Goal: Transaction & Acquisition: Purchase product/service

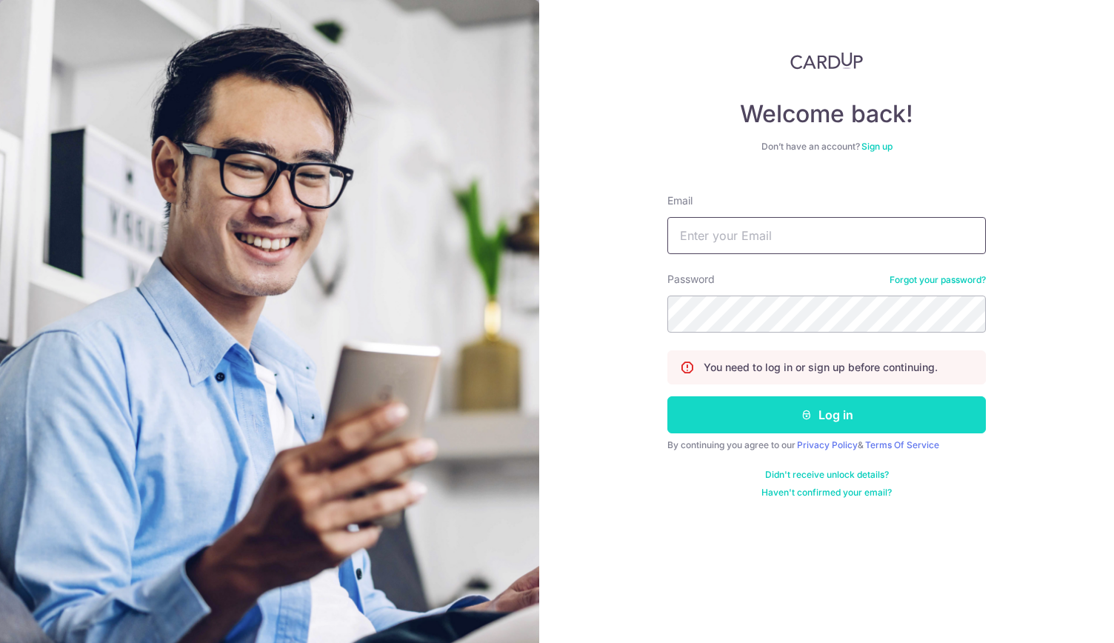
type input "[EMAIL_ADDRESS][DOMAIN_NAME]"
click at [772, 407] on button "Log in" at bounding box center [827, 414] width 319 height 37
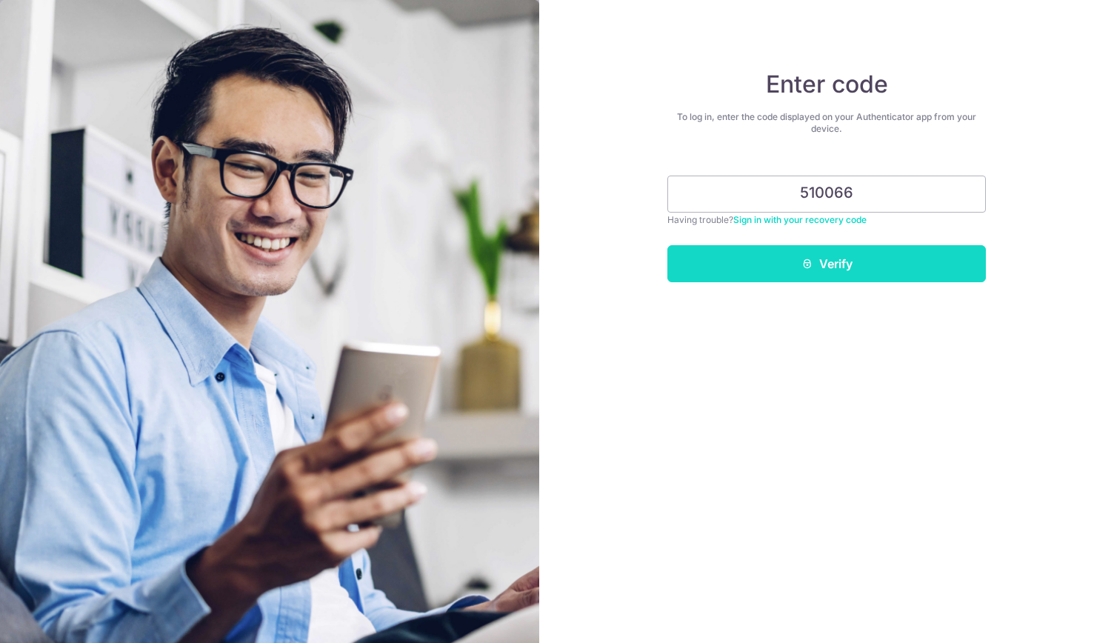
type input "510066"
click at [871, 256] on button "Verify" at bounding box center [827, 263] width 319 height 37
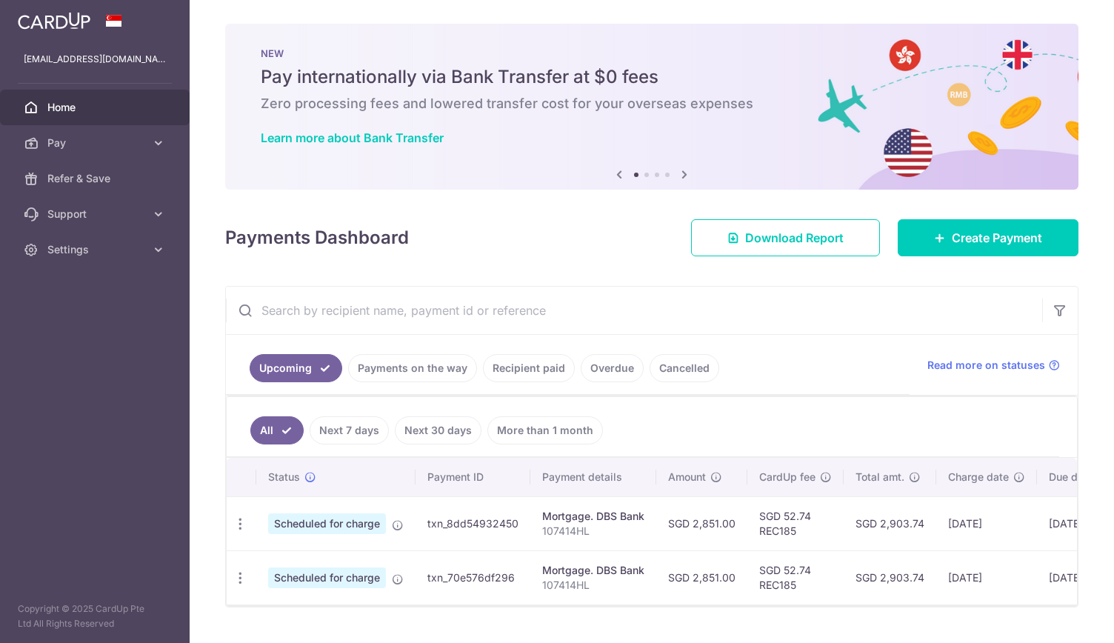
click at [402, 368] on link "Payments on the way" at bounding box center [412, 368] width 129 height 28
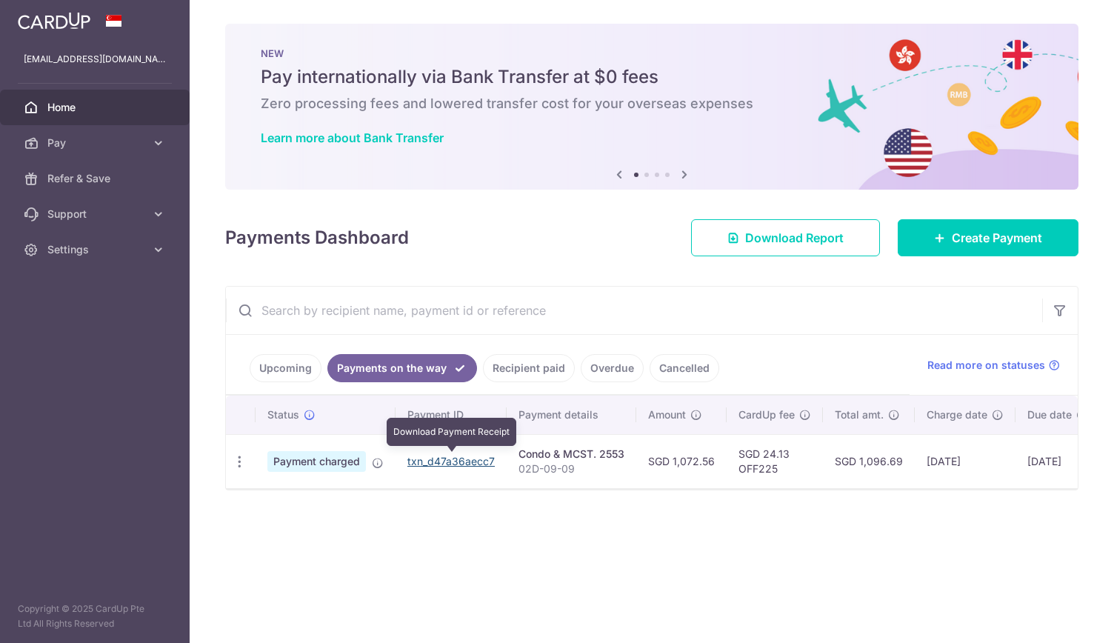
click at [447, 462] on link "txn_d47a36aecc7" at bounding box center [450, 461] width 87 height 13
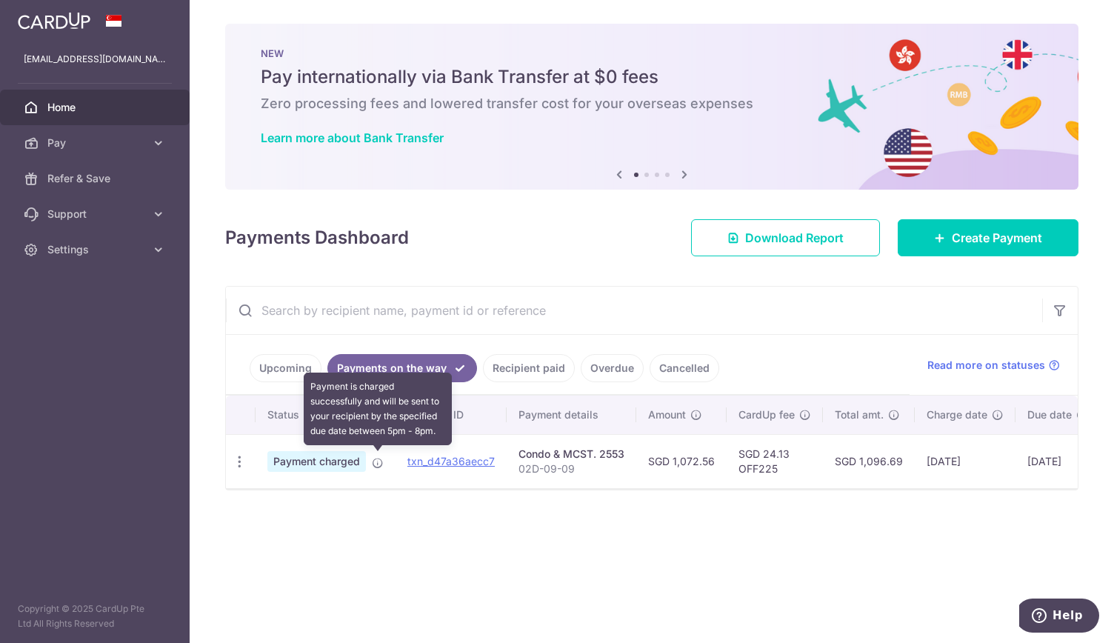
click at [379, 465] on icon at bounding box center [378, 463] width 12 height 12
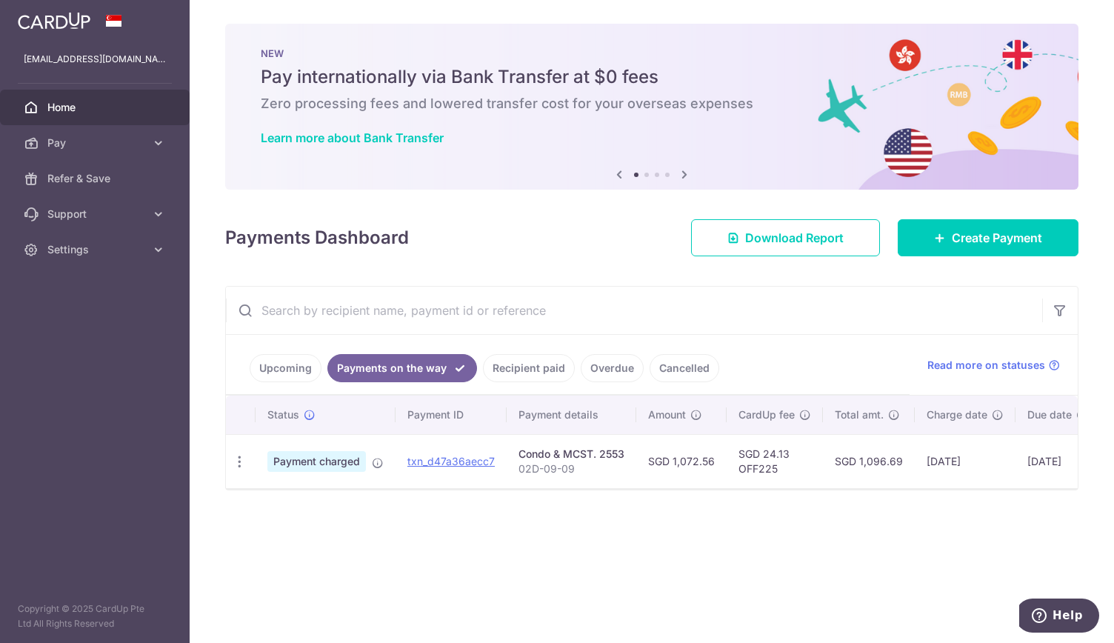
scroll to position [0, 126]
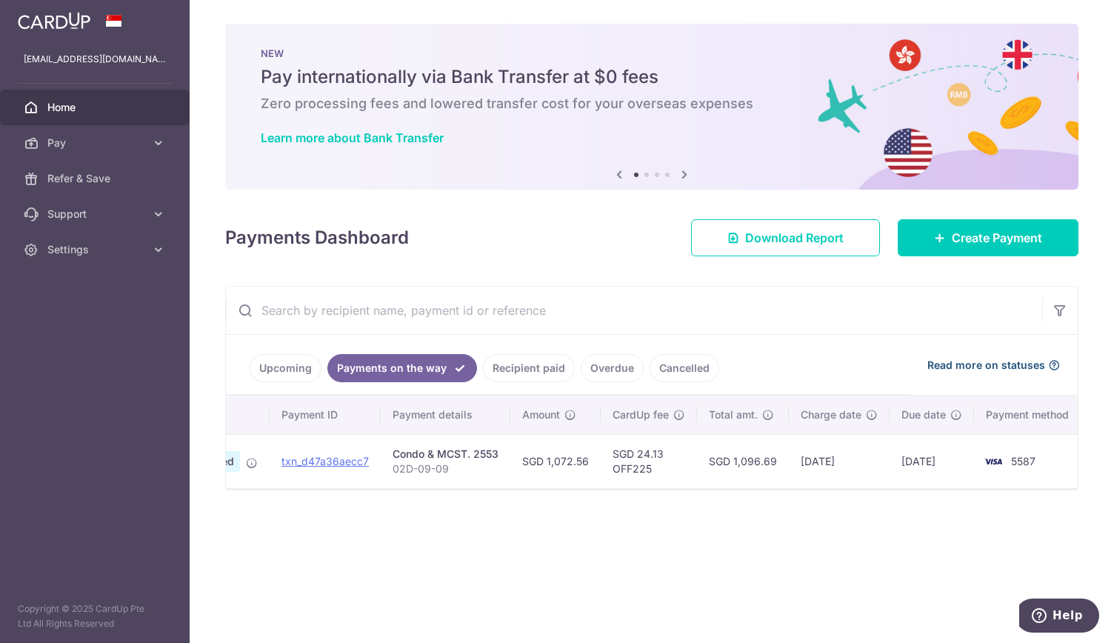
click at [1054, 363] on icon at bounding box center [1054, 365] width 12 height 12
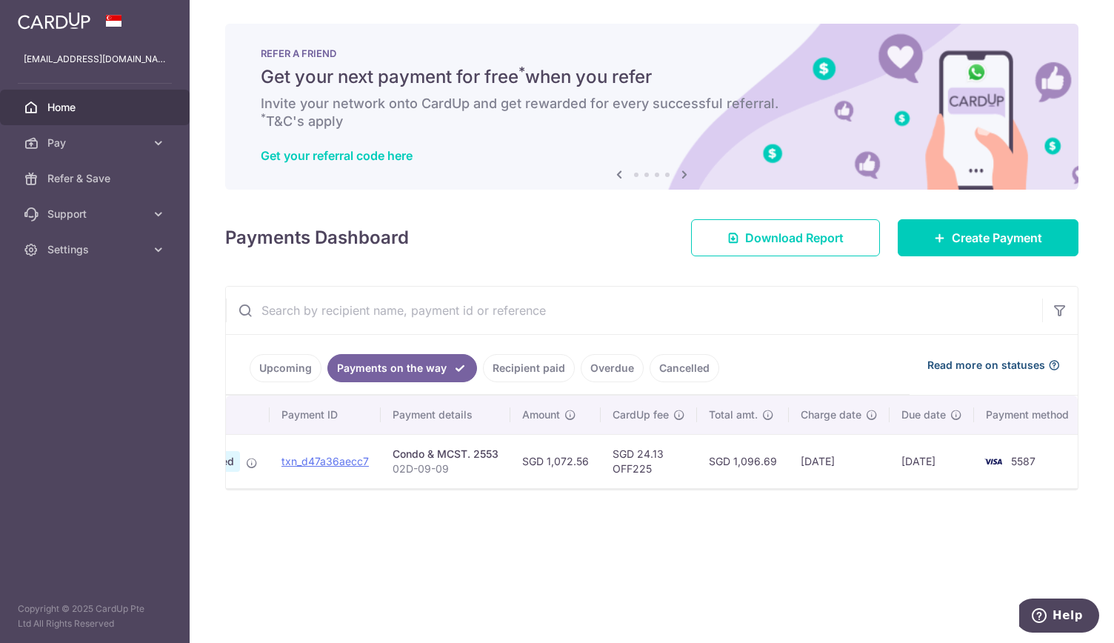
scroll to position [0, 0]
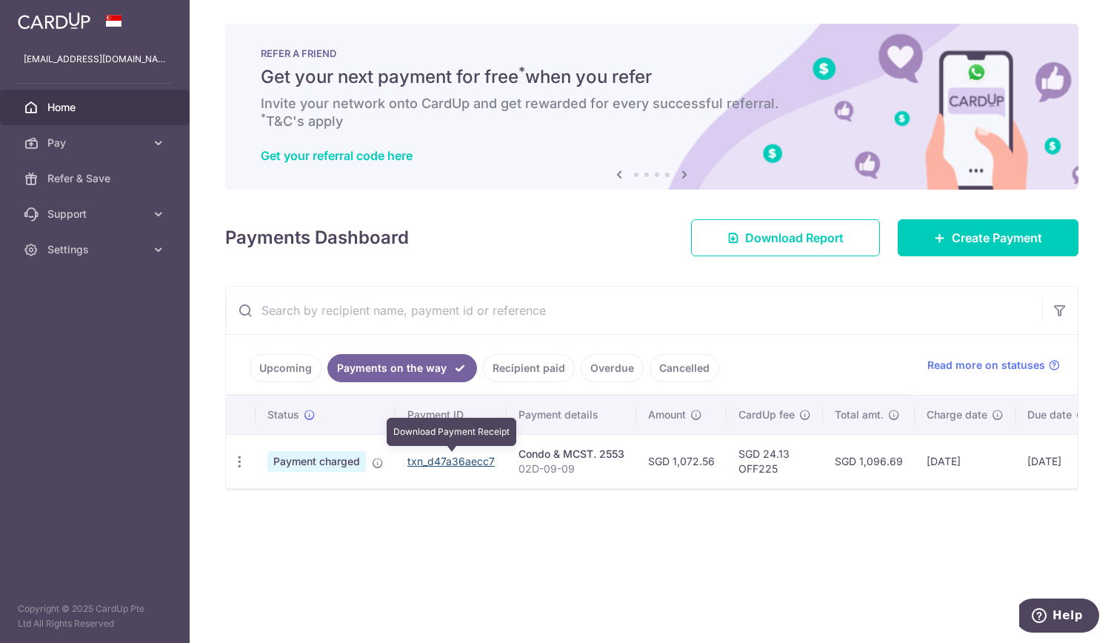
drag, startPoint x: 451, startPoint y: 461, endPoint x: 618, endPoint y: 75, distance: 420.5
click at [451, 461] on link "txn_d47a36aecc7" at bounding box center [450, 461] width 87 height 13
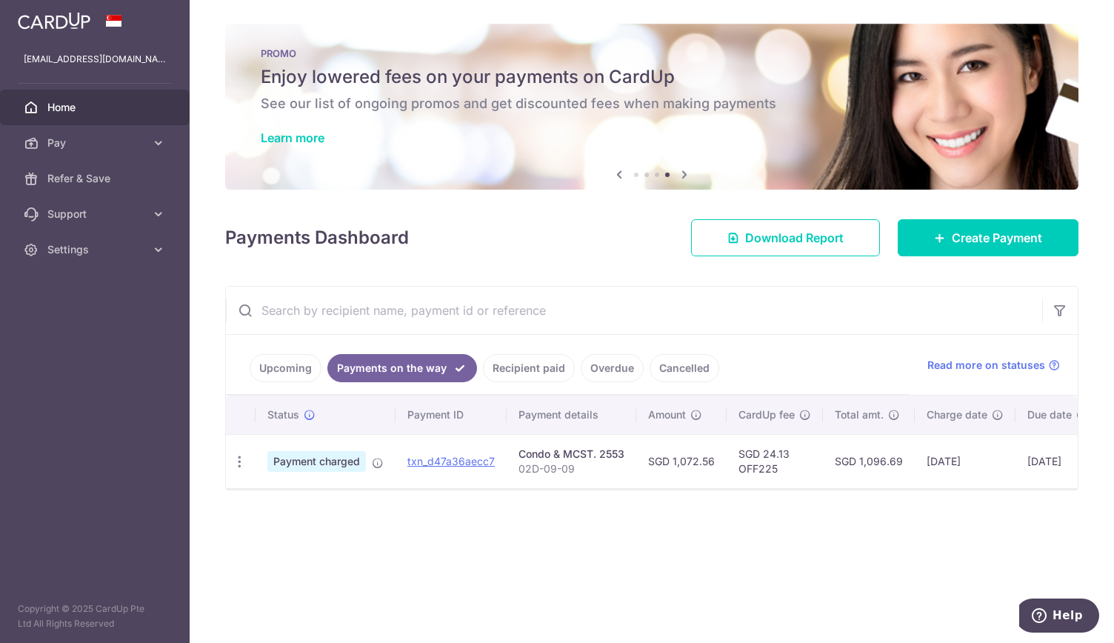
click at [71, 16] on img at bounding box center [54, 21] width 73 height 18
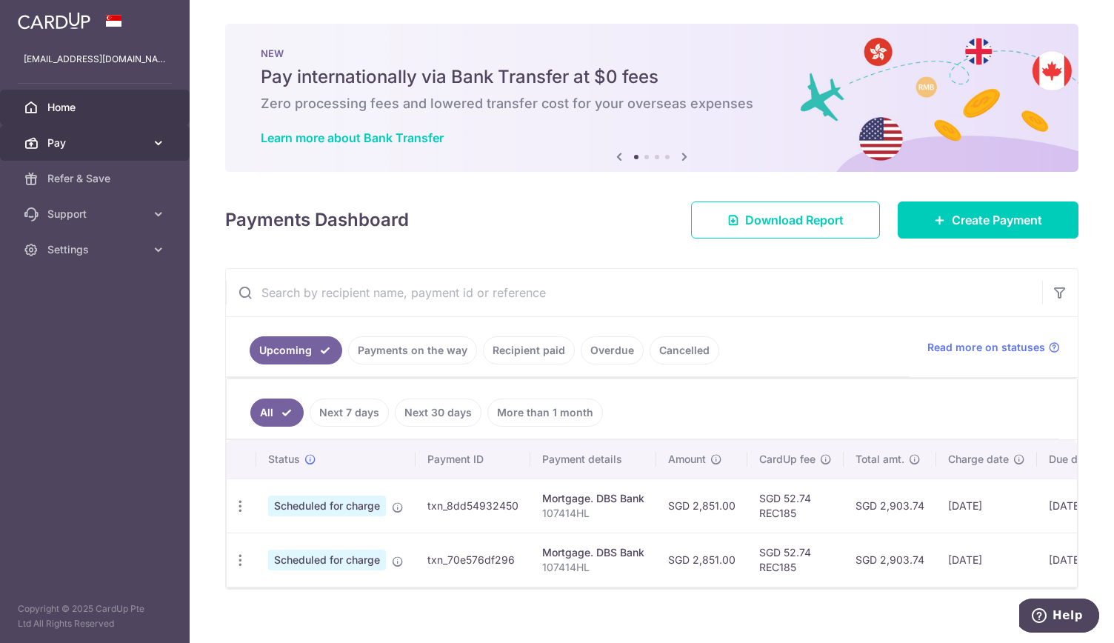
click at [147, 141] on link "Pay" at bounding box center [95, 143] width 190 height 36
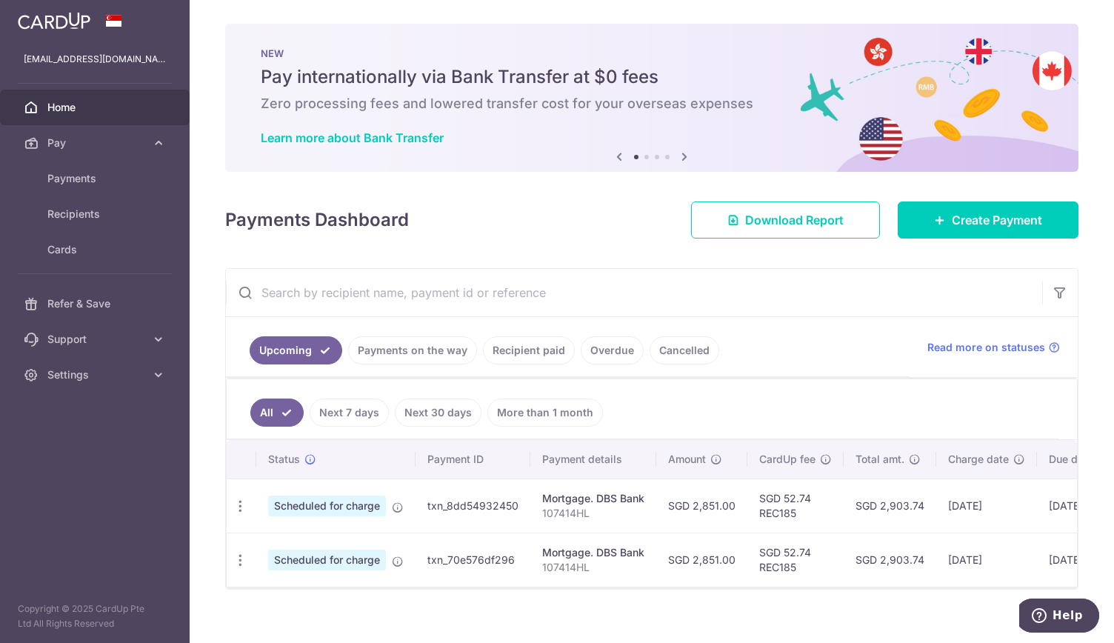
click at [425, 352] on link "Payments on the way" at bounding box center [412, 350] width 129 height 28
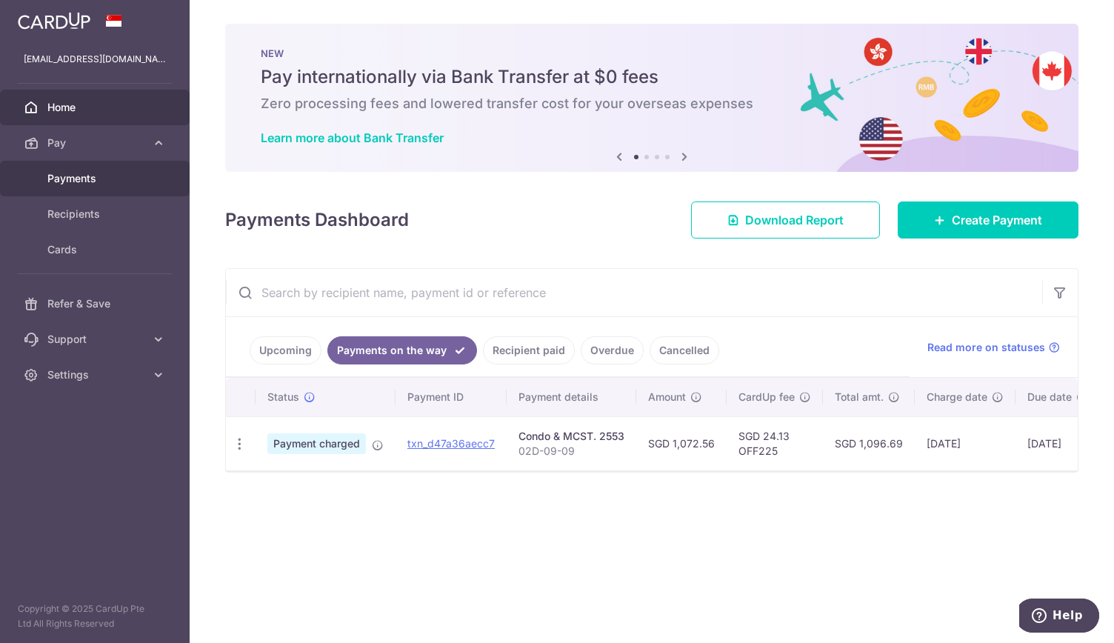
click at [112, 173] on span "Payments" at bounding box center [96, 178] width 98 height 15
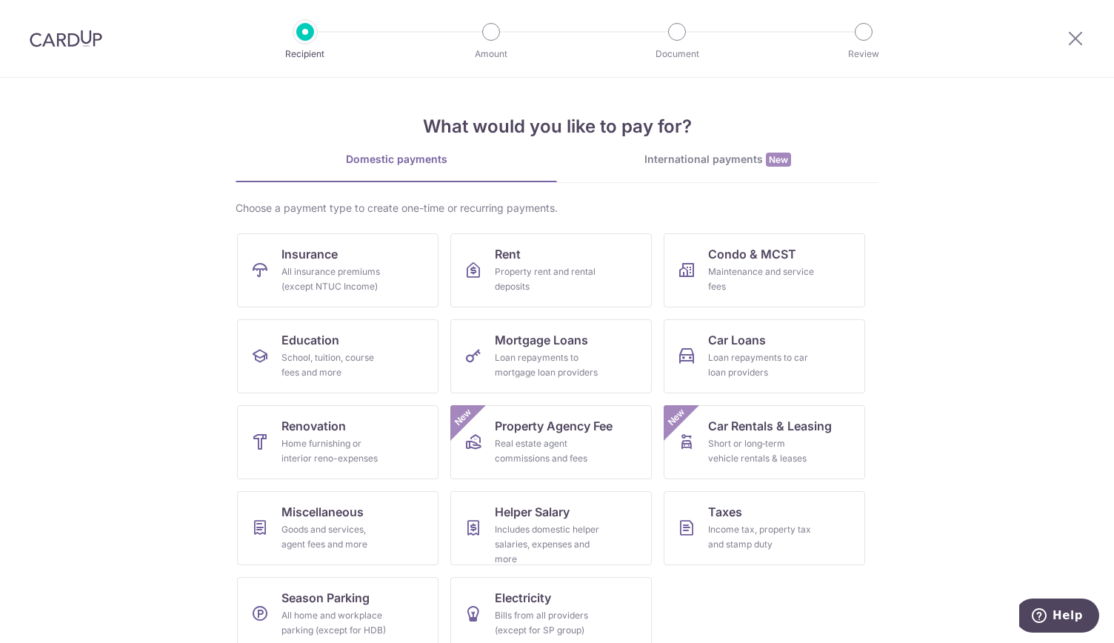
scroll to position [19, 0]
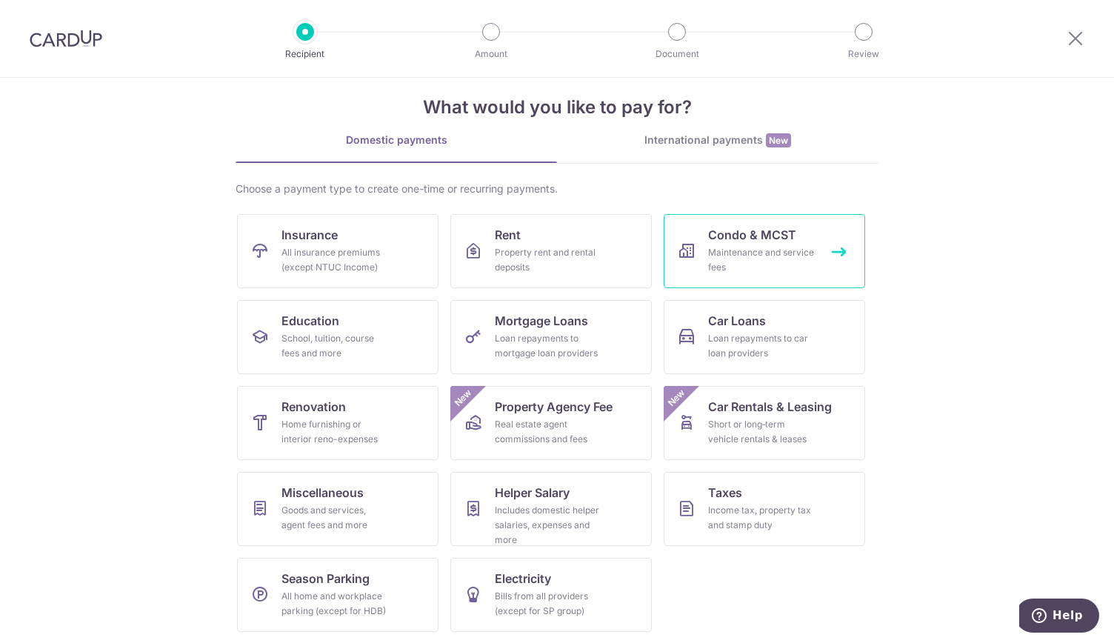
click at [755, 235] on span "Condo & MCST" at bounding box center [752, 235] width 88 height 18
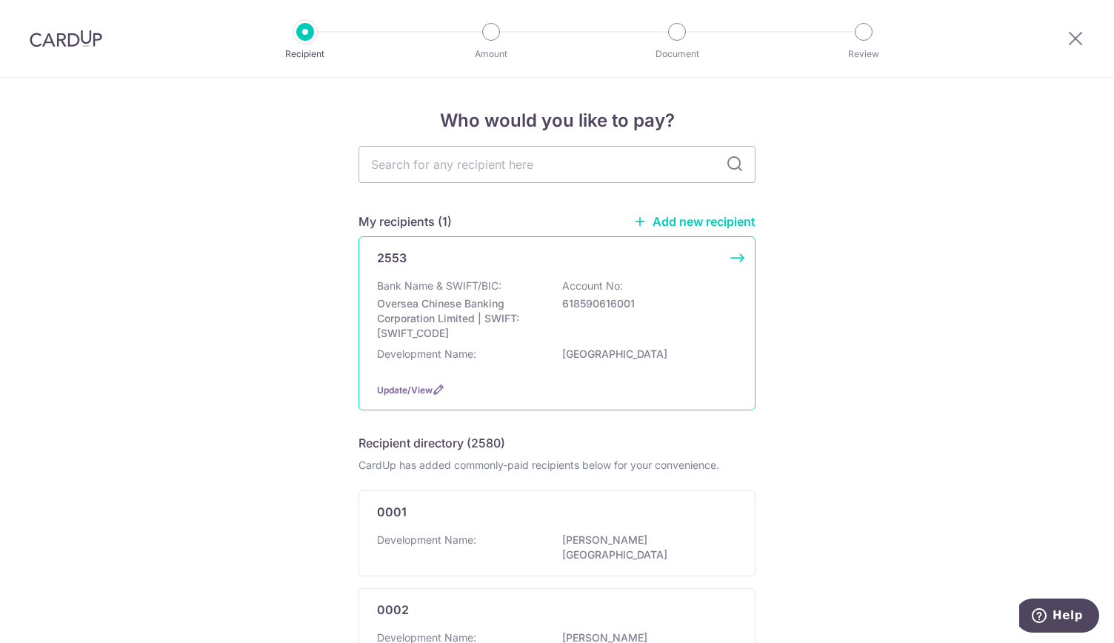
click at [610, 325] on div "Bank Name & SWIFT/BIC: Oversea Chinese Banking Corporation Limited | SWIFT: [SW…" at bounding box center [557, 310] width 360 height 62
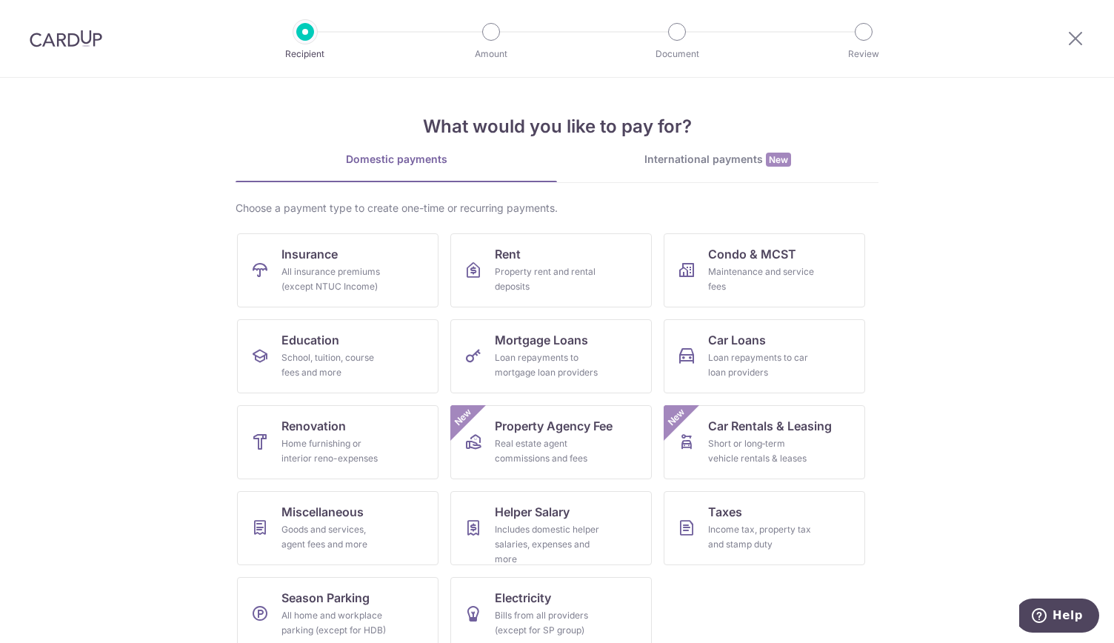
click at [73, 41] on img at bounding box center [66, 39] width 73 height 18
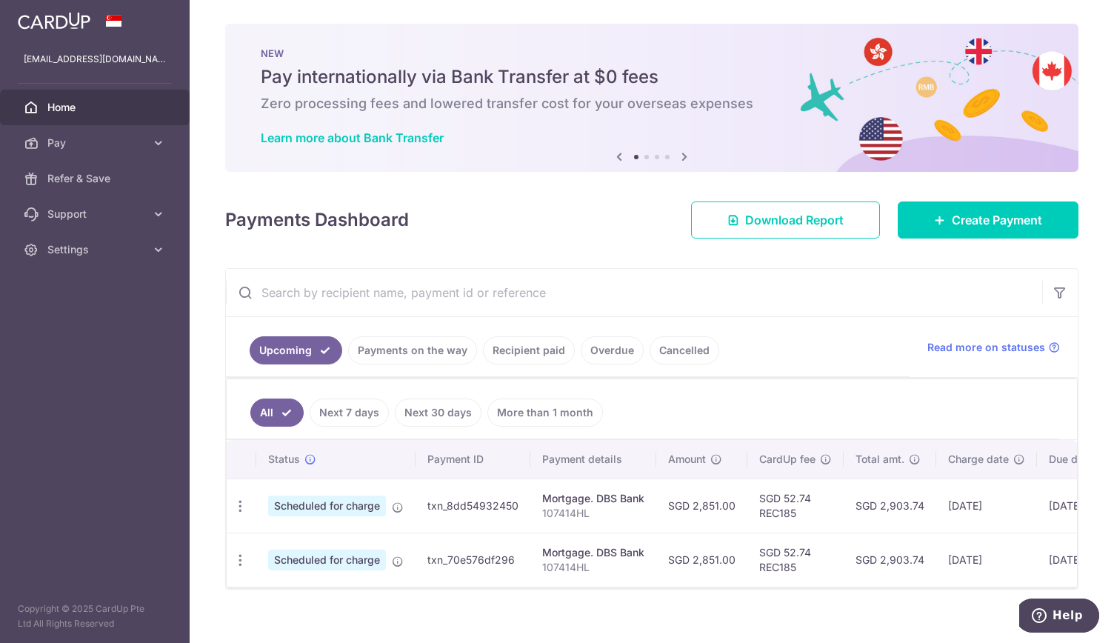
click at [394, 343] on link "Payments on the way" at bounding box center [412, 350] width 129 height 28
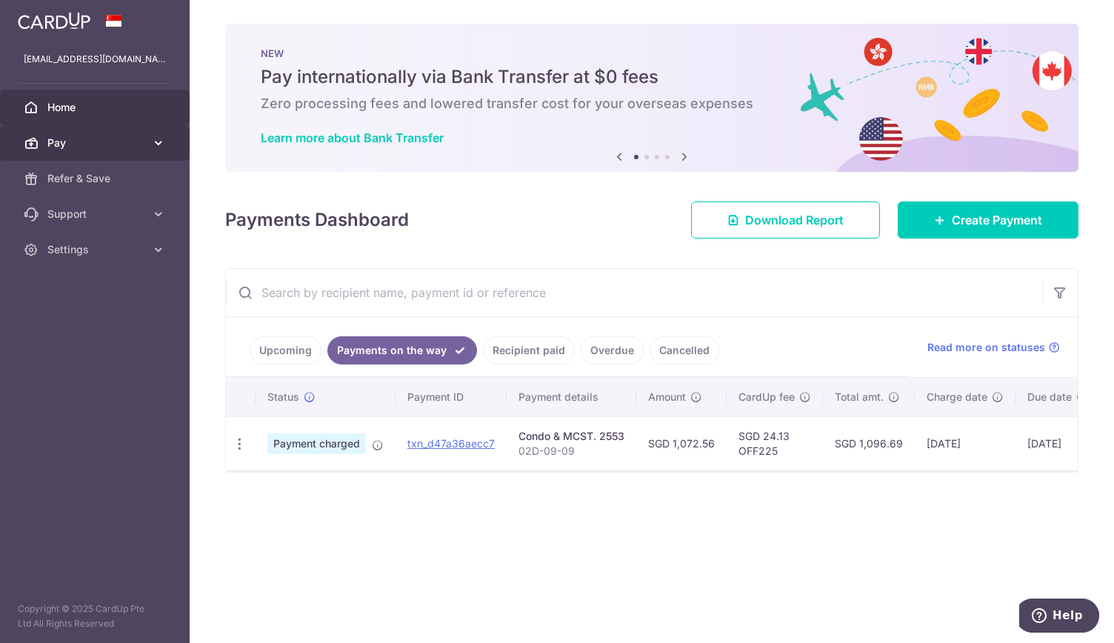
click at [91, 137] on span "Pay" at bounding box center [96, 143] width 98 height 15
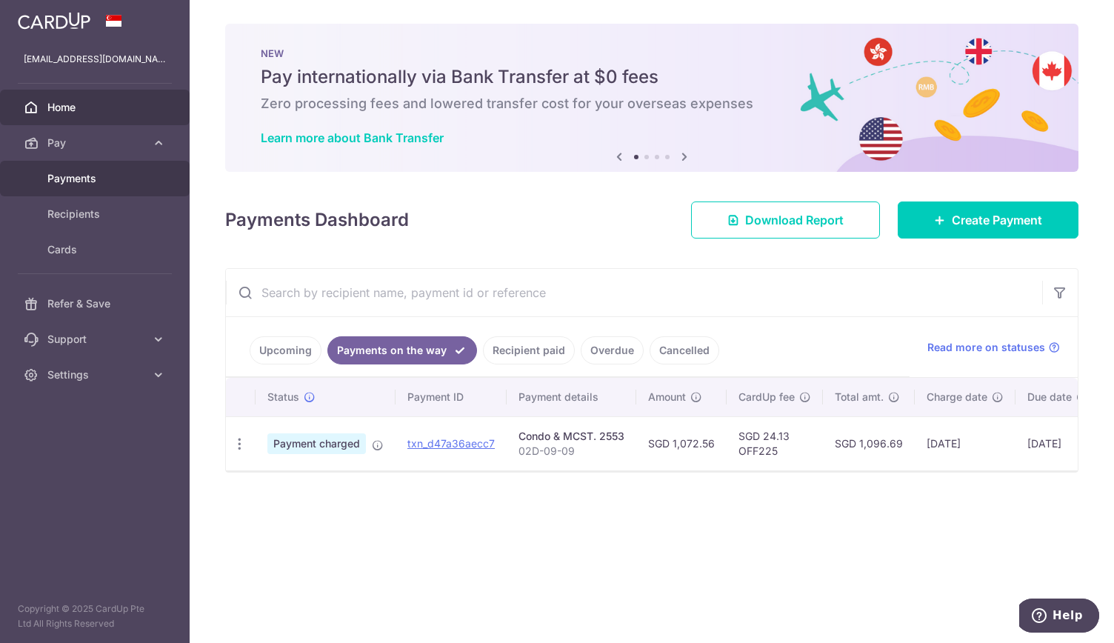
click at [99, 182] on span "Payments" at bounding box center [96, 178] width 98 height 15
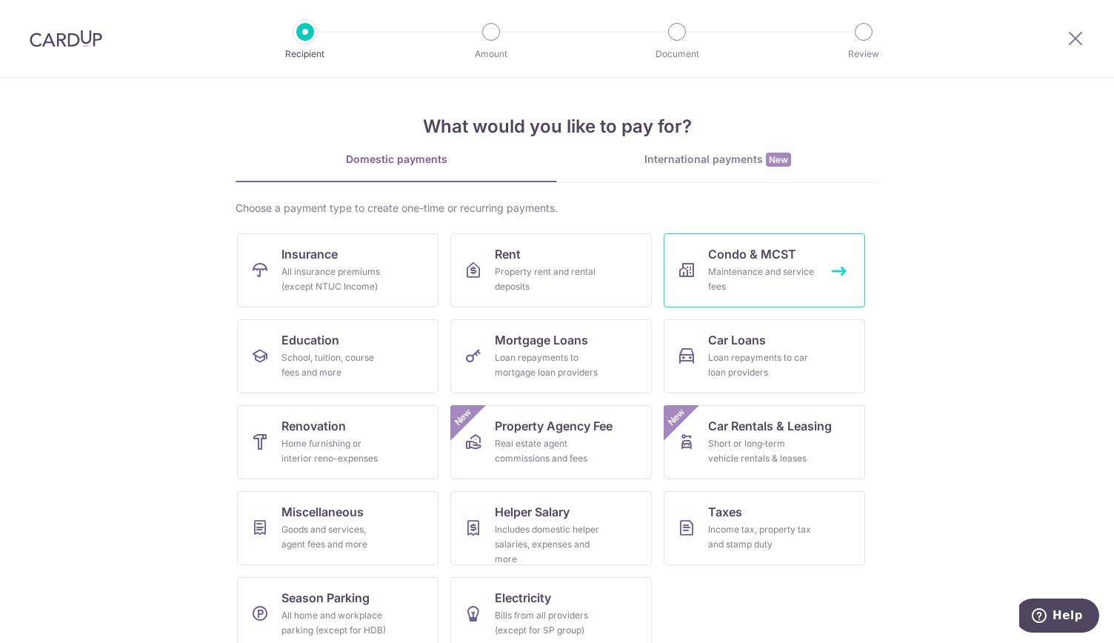
click at [729, 275] on div "Maintenance and service fees" at bounding box center [761, 279] width 107 height 30
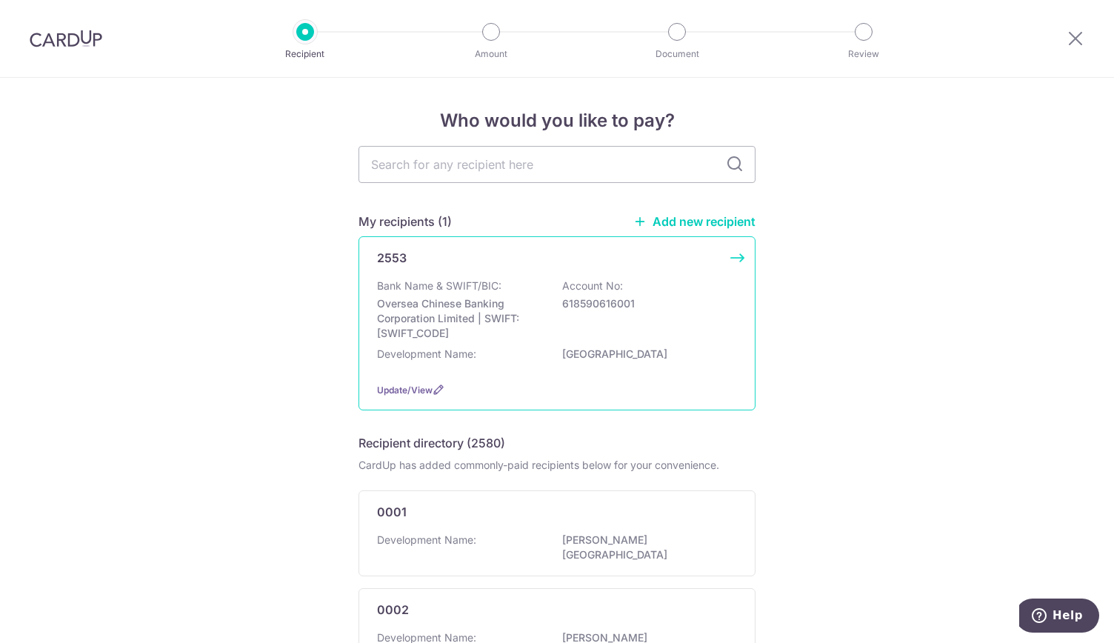
click at [665, 319] on div "Bank Name & SWIFT/BIC: Oversea Chinese Banking Corporation Limited | SWIFT: OCB…" at bounding box center [557, 310] width 360 height 62
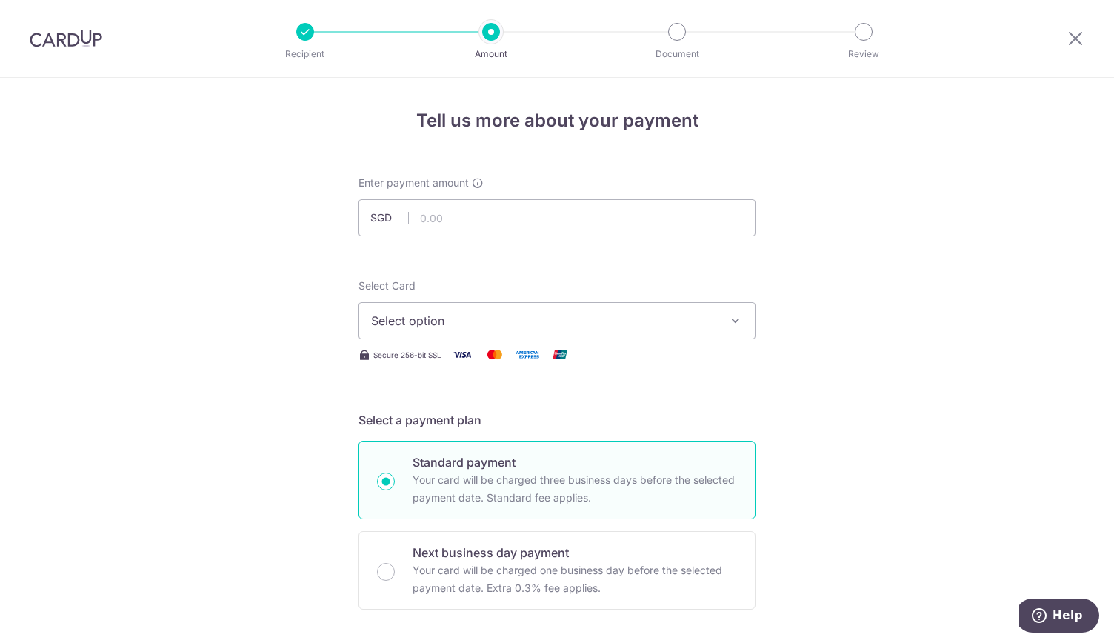
click at [664, 324] on span "Select option" at bounding box center [543, 321] width 345 height 18
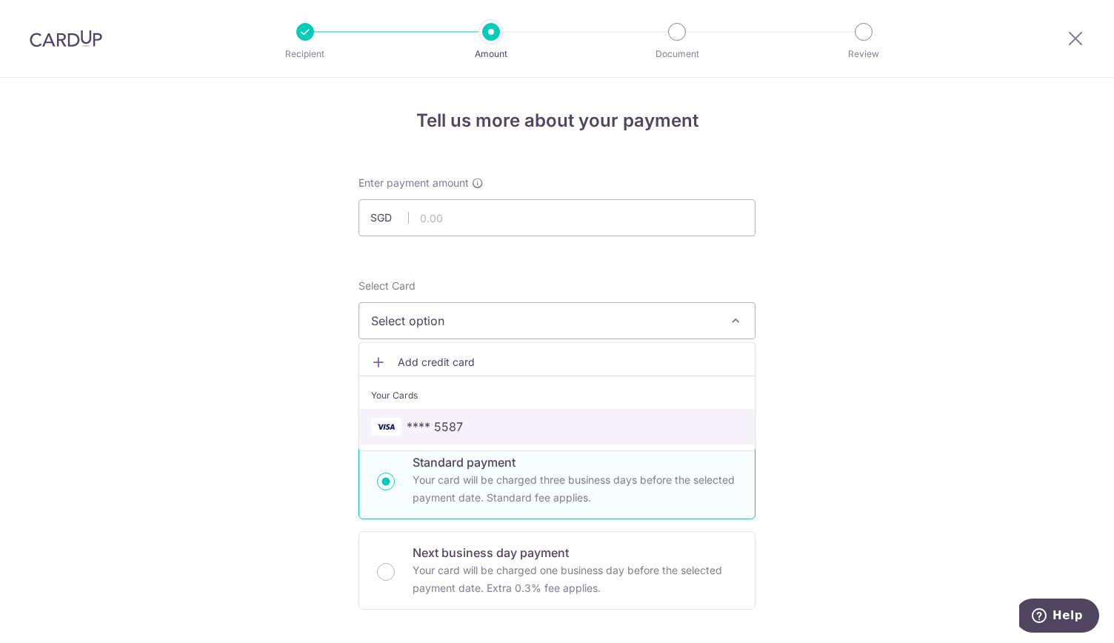
click at [596, 420] on span "**** 5587" at bounding box center [557, 427] width 372 height 18
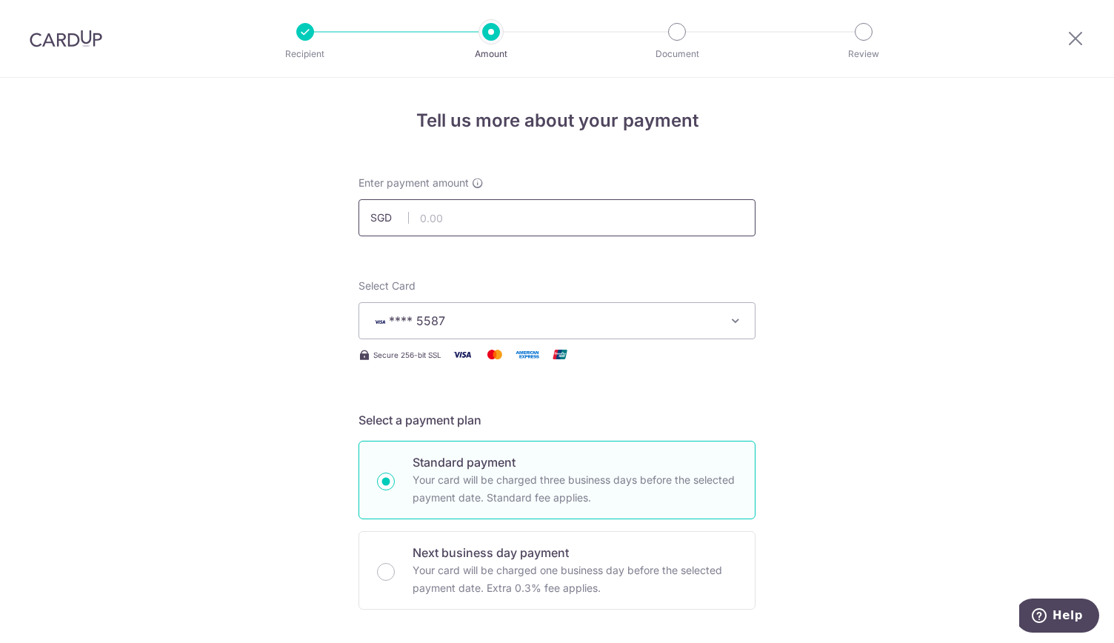
click at [577, 216] on input "text" at bounding box center [557, 217] width 397 height 37
type input "235.44"
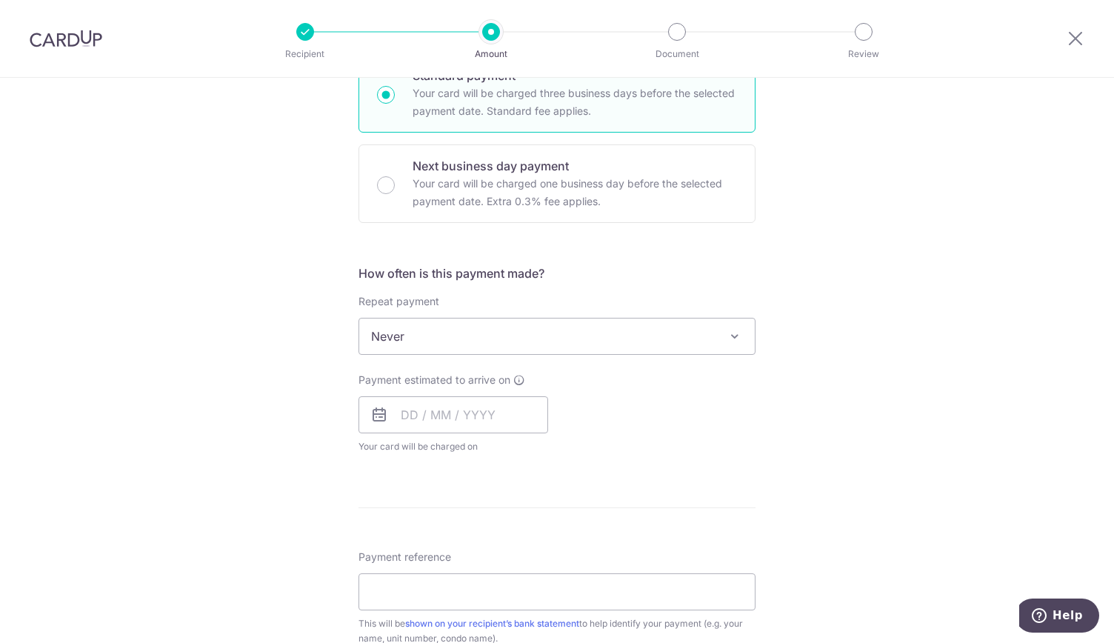
scroll to position [568, 0]
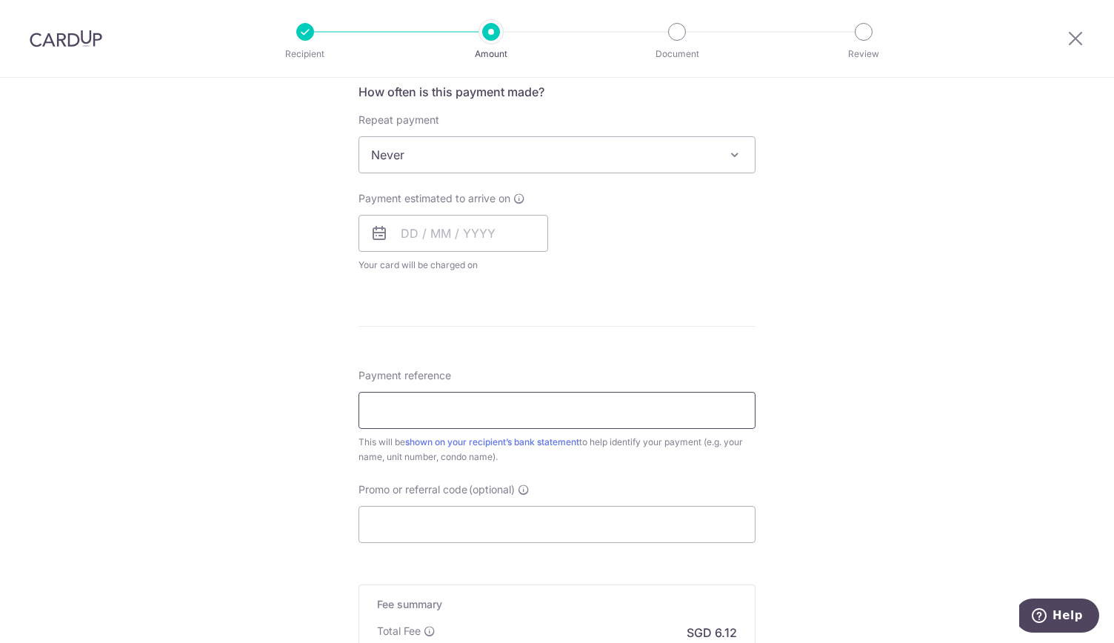
click at [588, 396] on input "Payment reference" at bounding box center [557, 410] width 397 height 37
type input "OFF225"
click at [858, 456] on div "Tell us more about your payment Enter payment amount SGD 235.44 235.44 Select C…" at bounding box center [557, 180] width 1114 height 1340
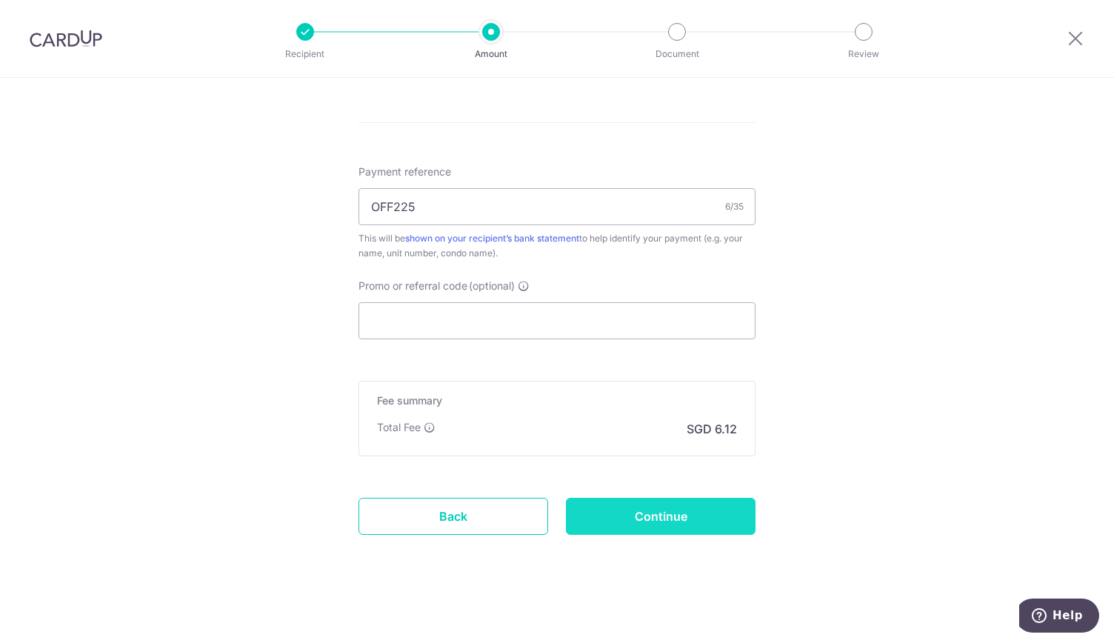
click at [671, 514] on input "Continue" at bounding box center [661, 516] width 190 height 37
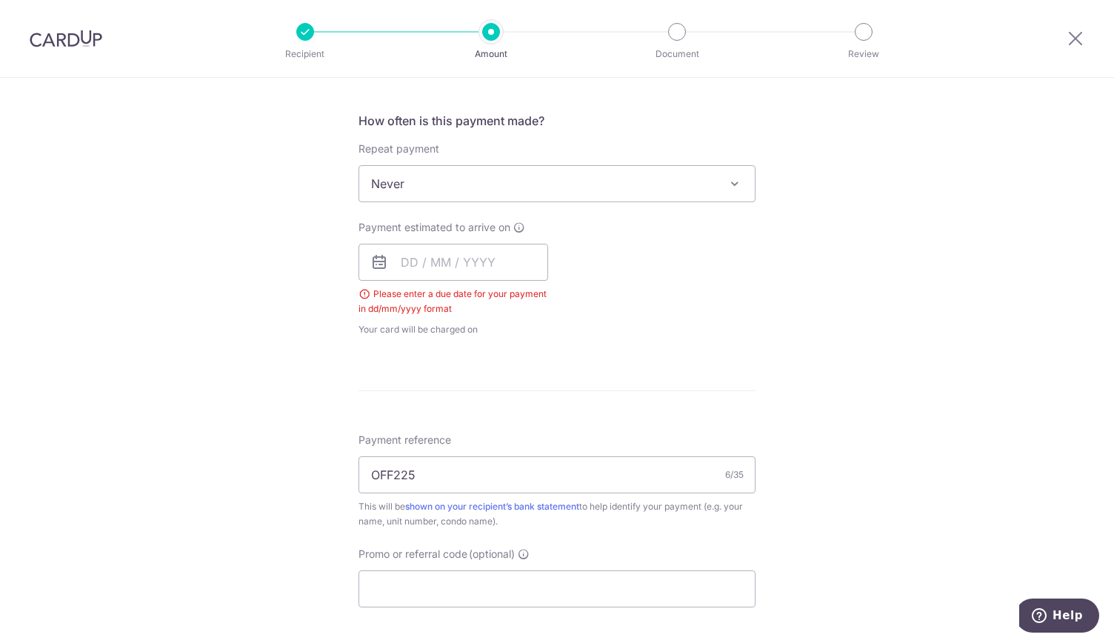
scroll to position [539, 0]
click at [506, 271] on input "text" at bounding box center [454, 262] width 190 height 37
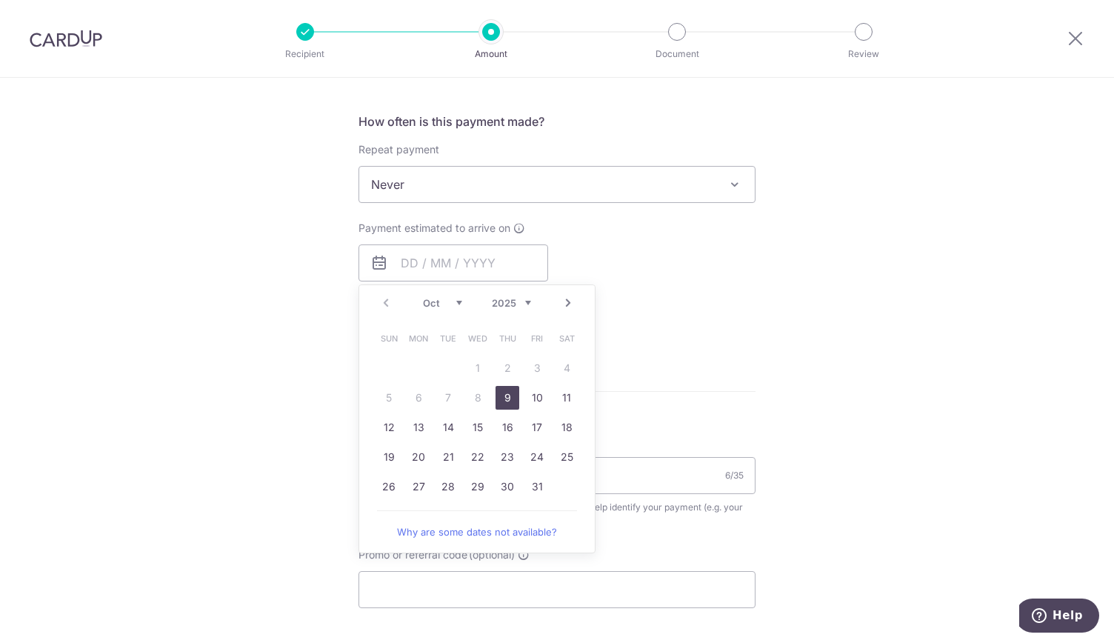
click at [500, 394] on link "9" at bounding box center [508, 398] width 24 height 24
type input "[DATE]"
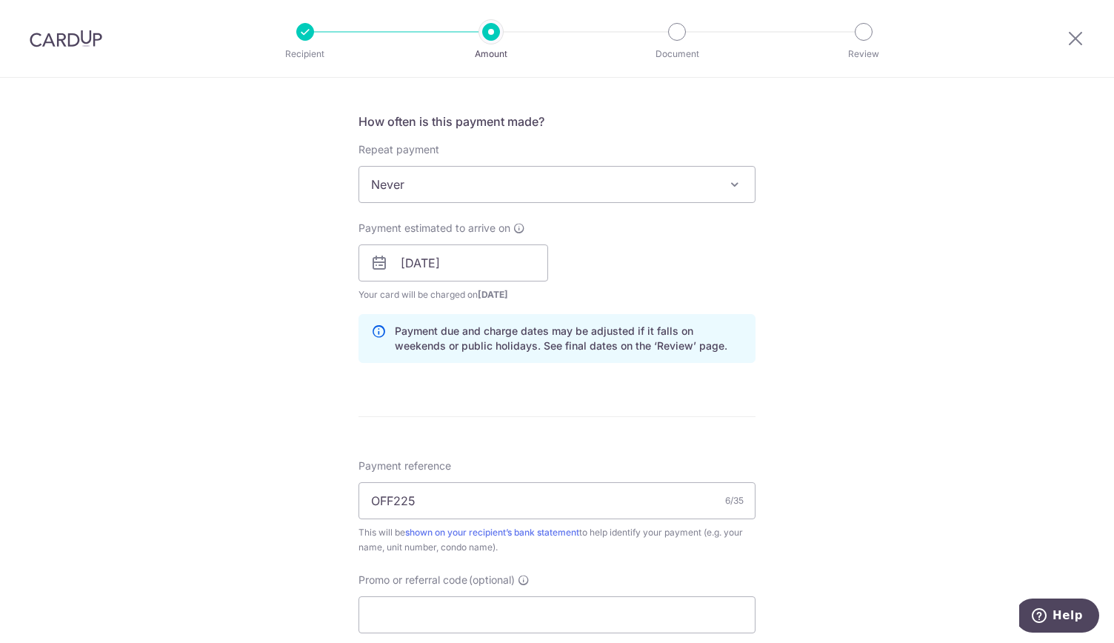
scroll to position [781, 0]
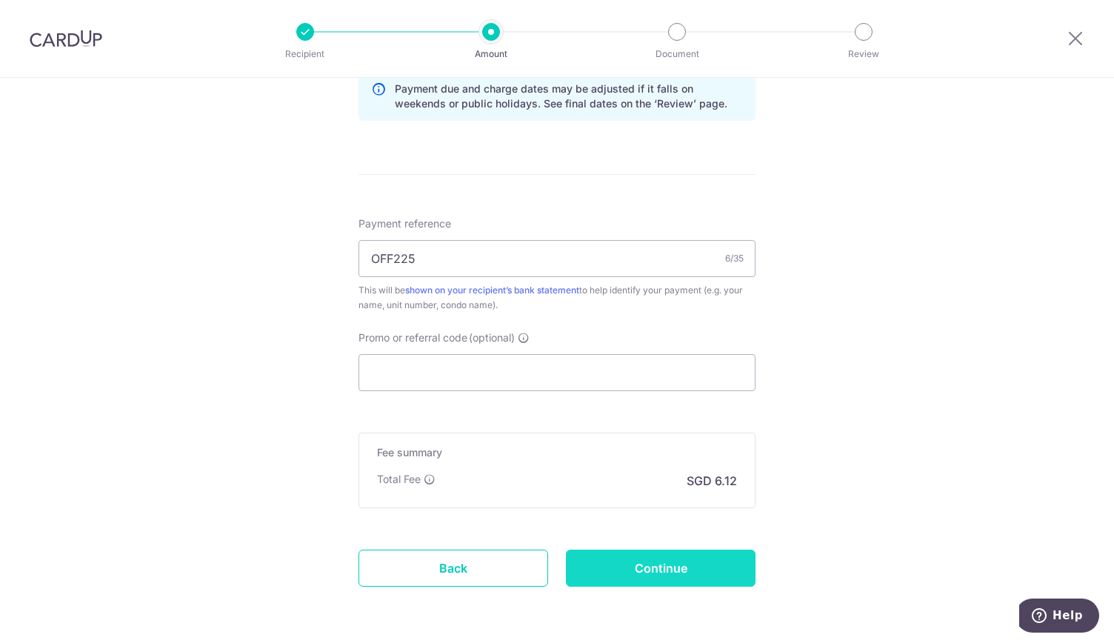
click at [659, 569] on input "Continue" at bounding box center [661, 568] width 190 height 37
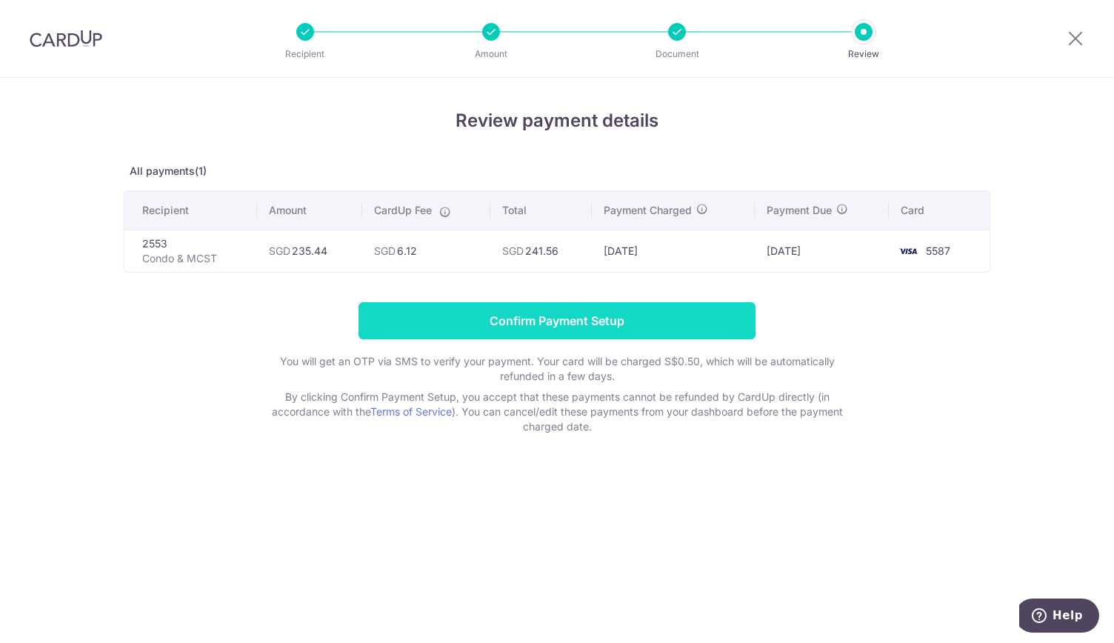
click at [594, 315] on input "Confirm Payment Setup" at bounding box center [557, 320] width 397 height 37
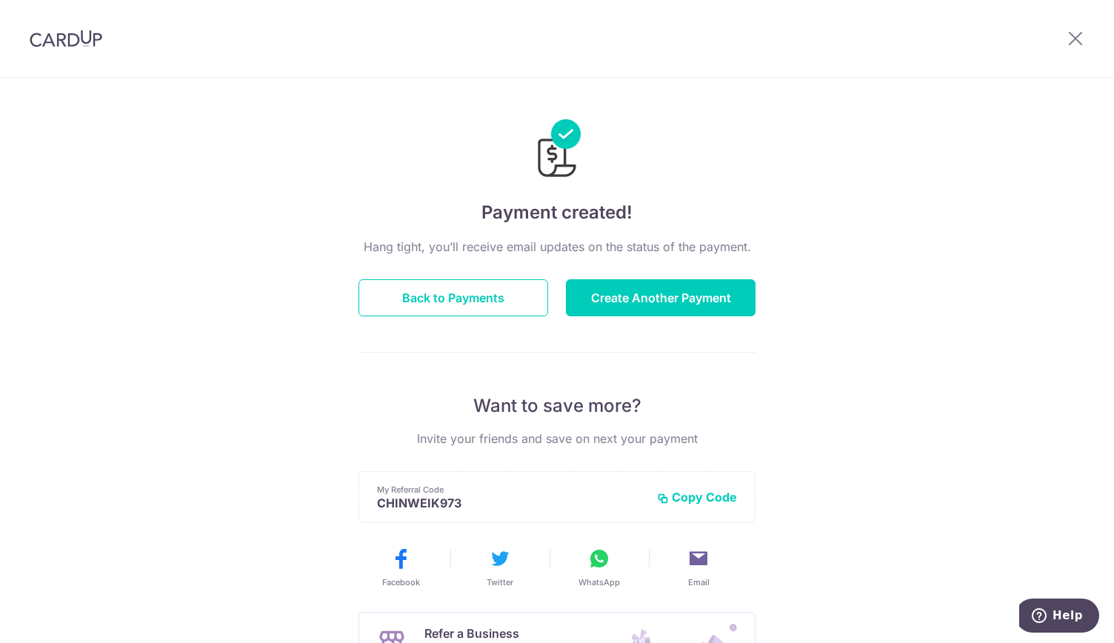
click at [77, 40] on img at bounding box center [66, 39] width 73 height 18
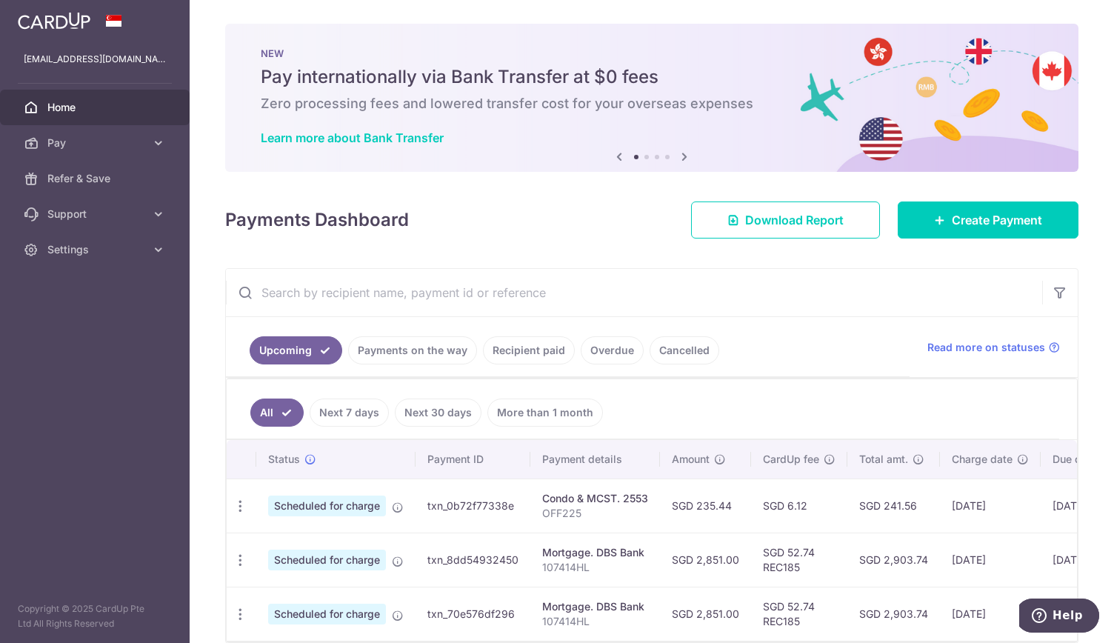
scroll to position [73, 0]
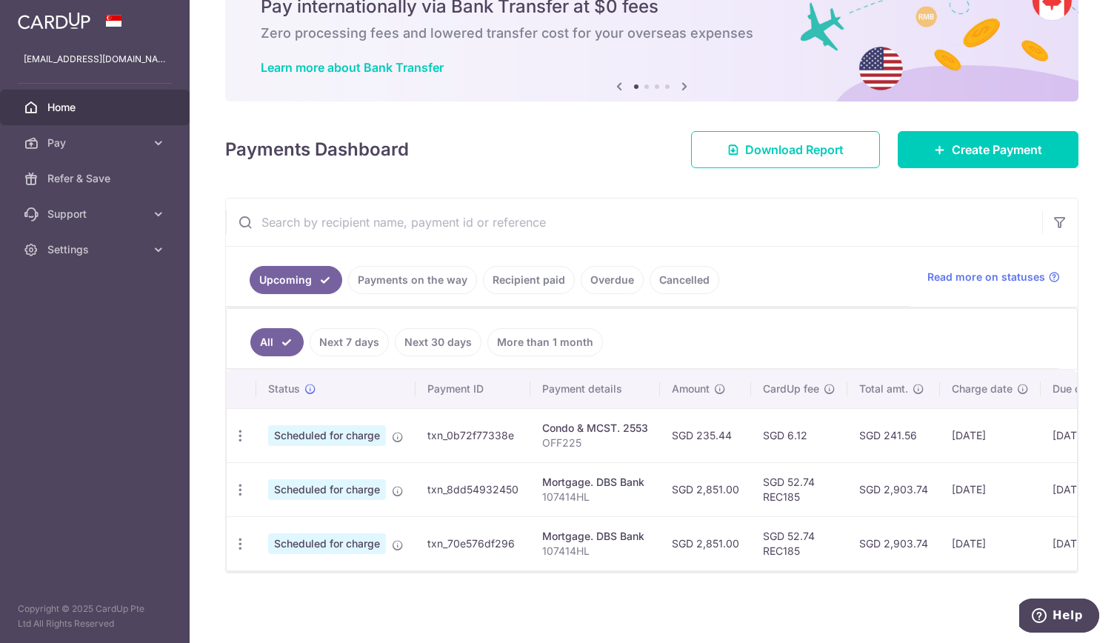
click at [462, 433] on td "txn_0b72f77338e" at bounding box center [473, 435] width 115 height 54
click at [597, 421] on div "Condo & MCST. 2553" at bounding box center [595, 428] width 106 height 15
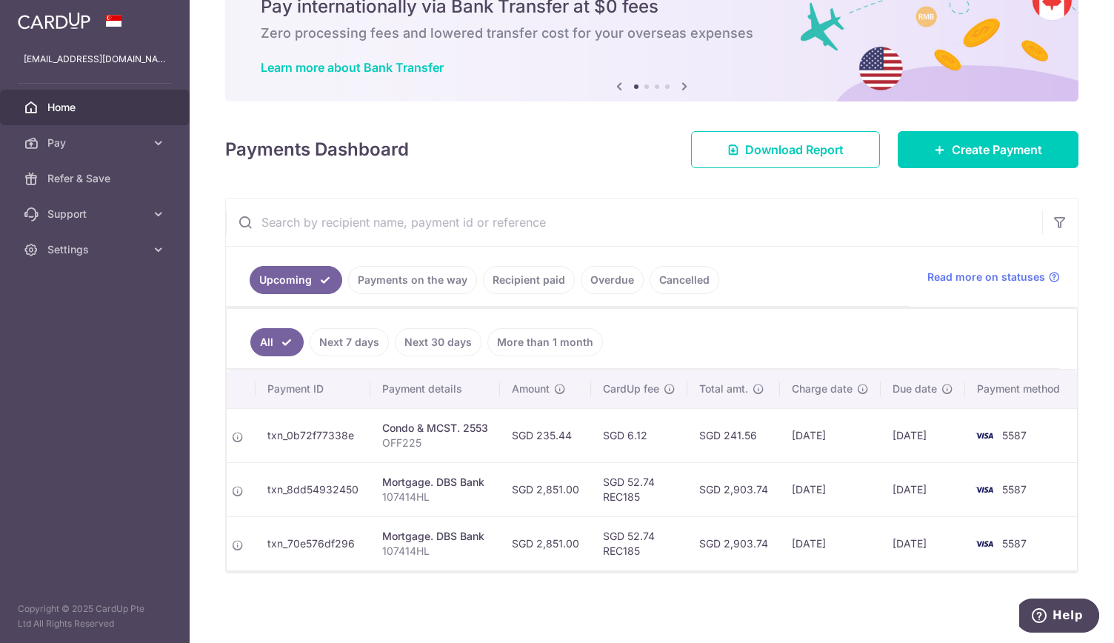
scroll to position [0, 0]
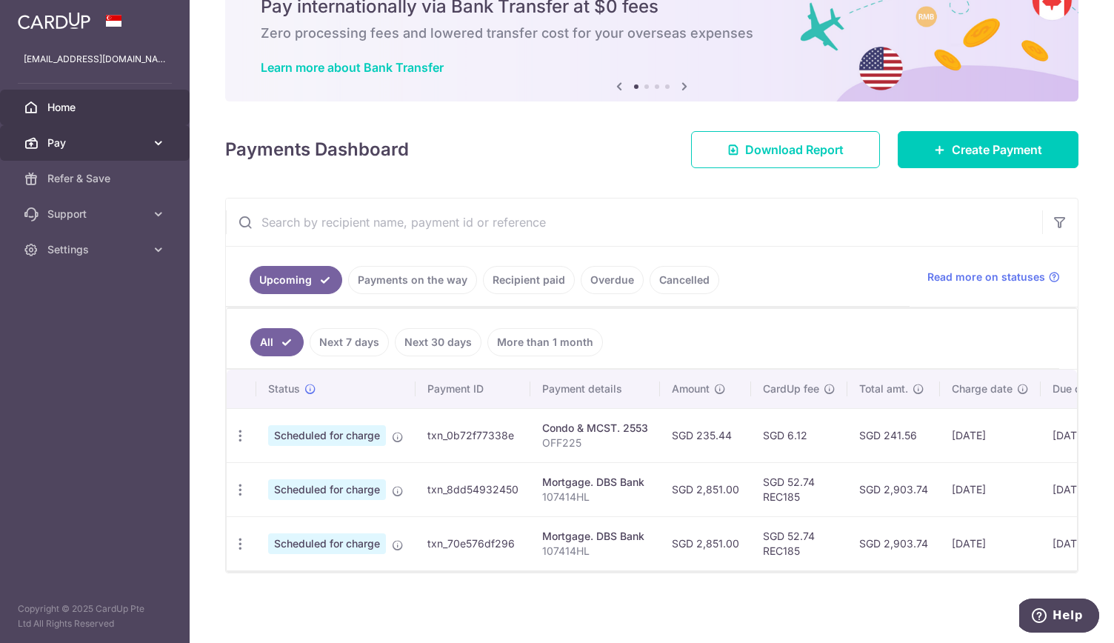
click at [160, 143] on icon at bounding box center [158, 143] width 15 height 15
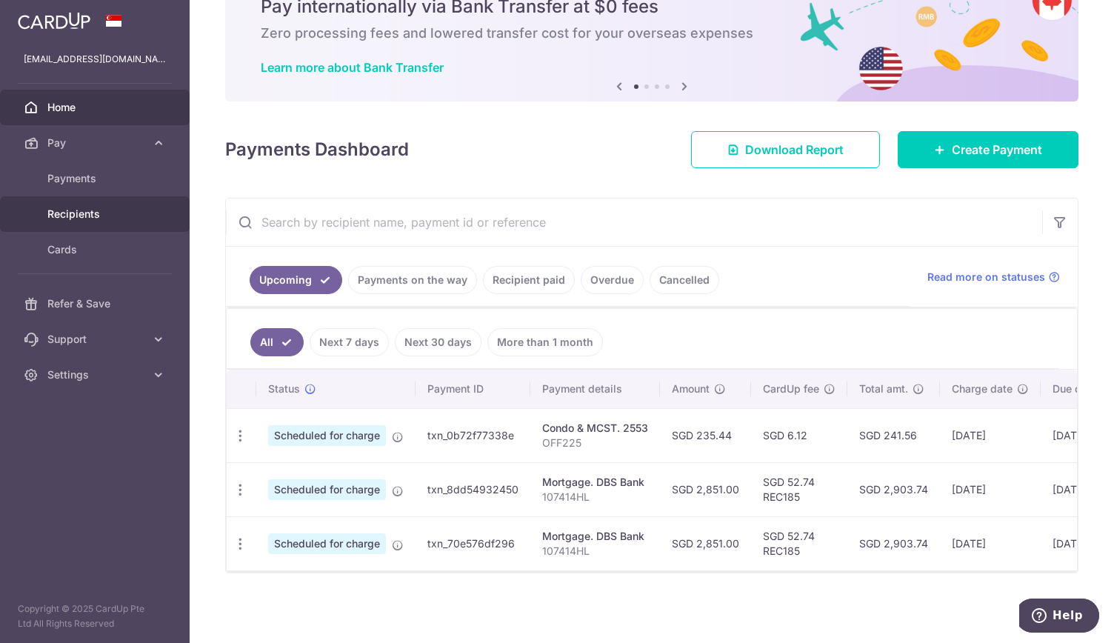
click at [96, 210] on span "Recipients" at bounding box center [96, 214] width 98 height 15
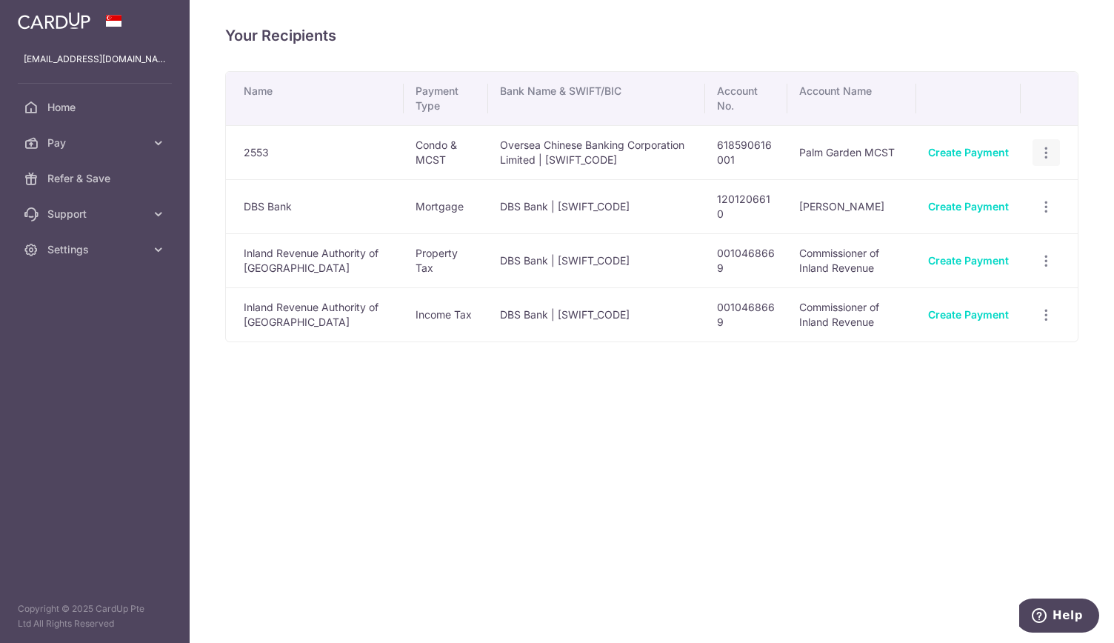
click at [1049, 150] on icon "button" at bounding box center [1047, 153] width 16 height 16
click at [963, 195] on span "View/Edit" at bounding box center [997, 193] width 101 height 18
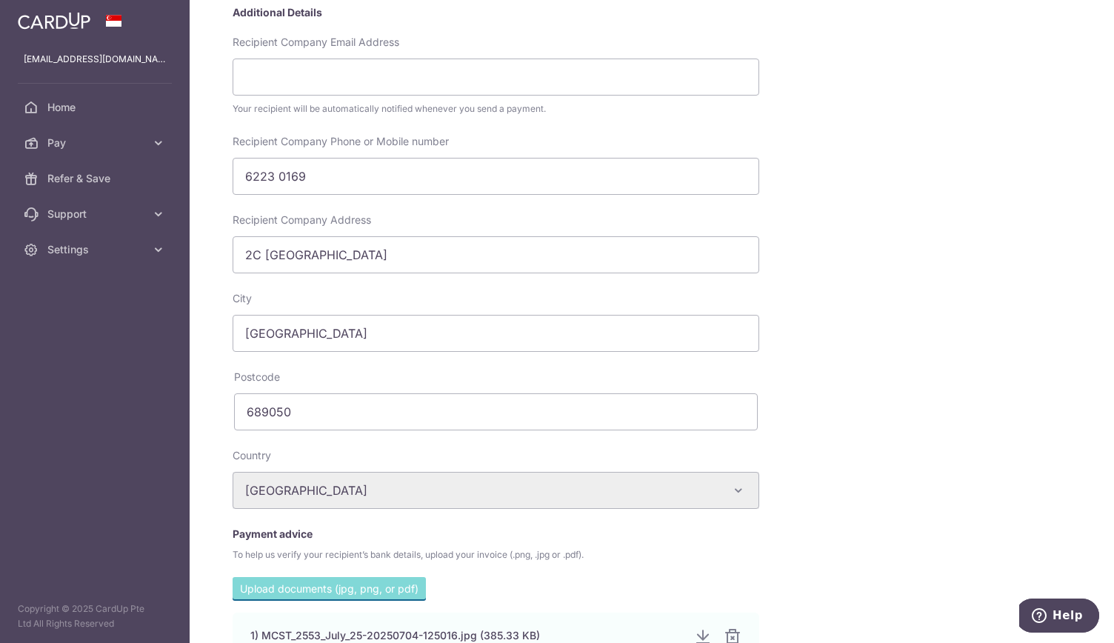
scroll to position [483, 0]
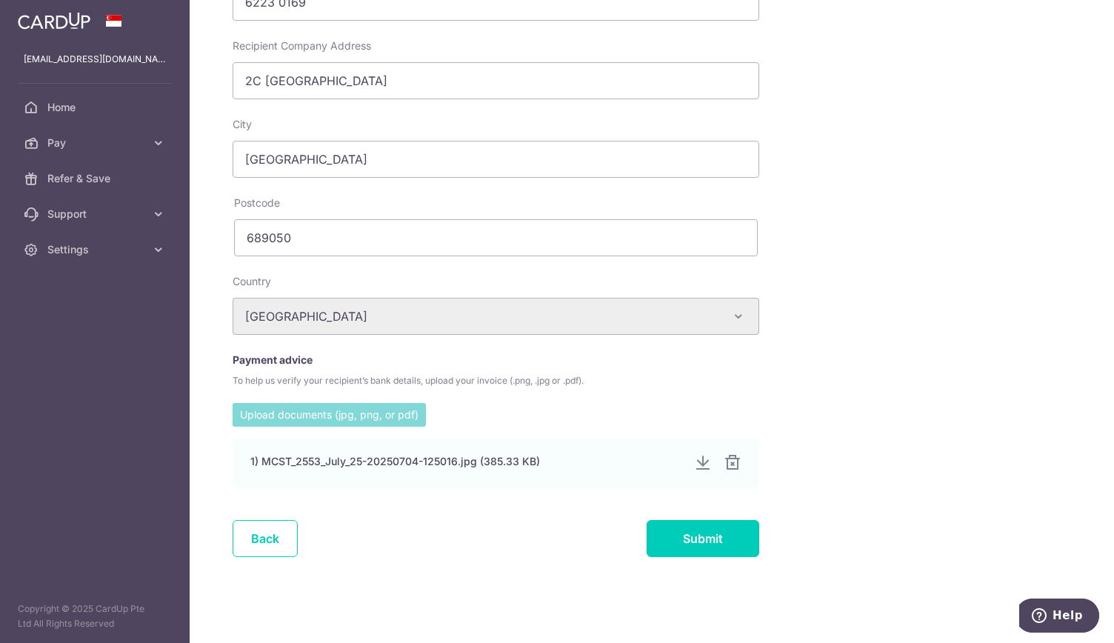
click at [341, 411] on input "file" at bounding box center [329, 414] width 193 height 22
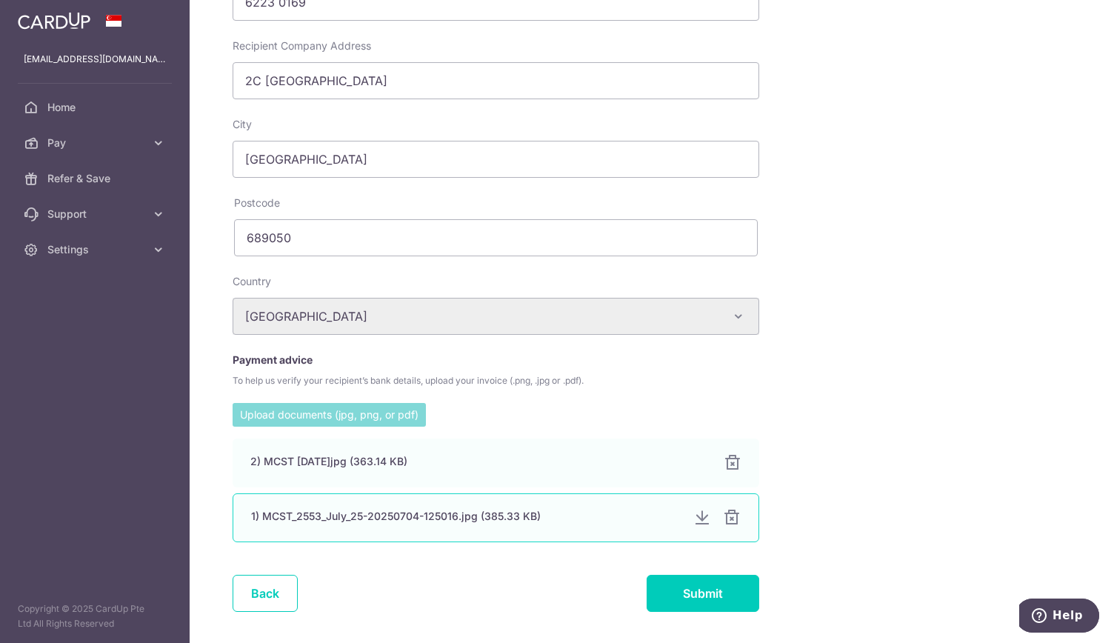
click at [702, 513] on div at bounding box center [702, 518] width 18 height 18
click at [735, 518] on div at bounding box center [732, 518] width 18 height 18
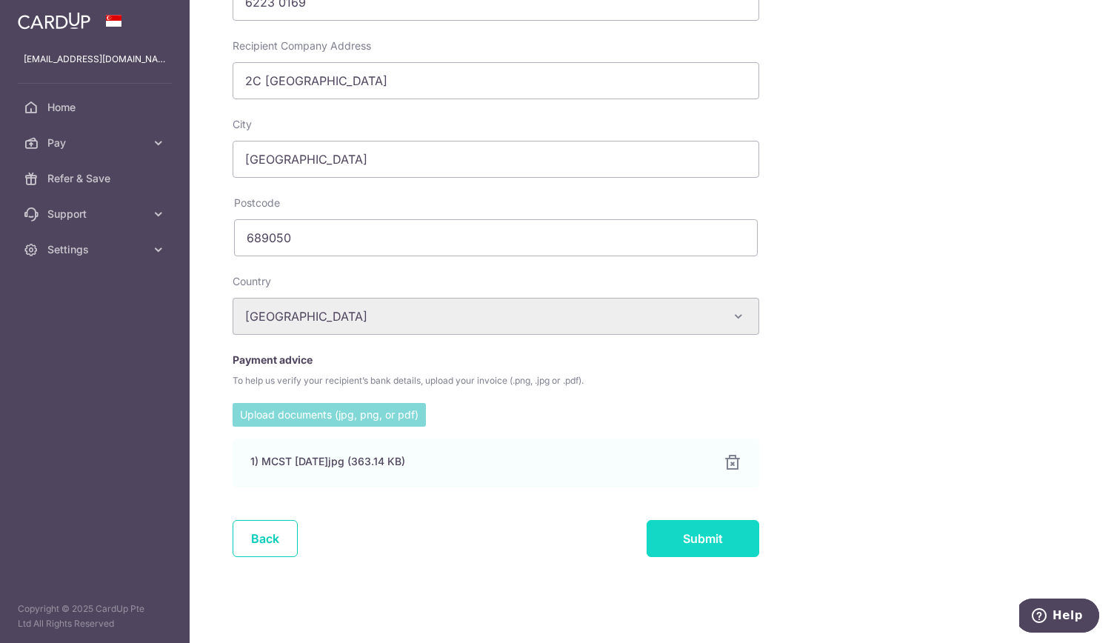
click at [709, 530] on input "Submit" at bounding box center [703, 538] width 113 height 37
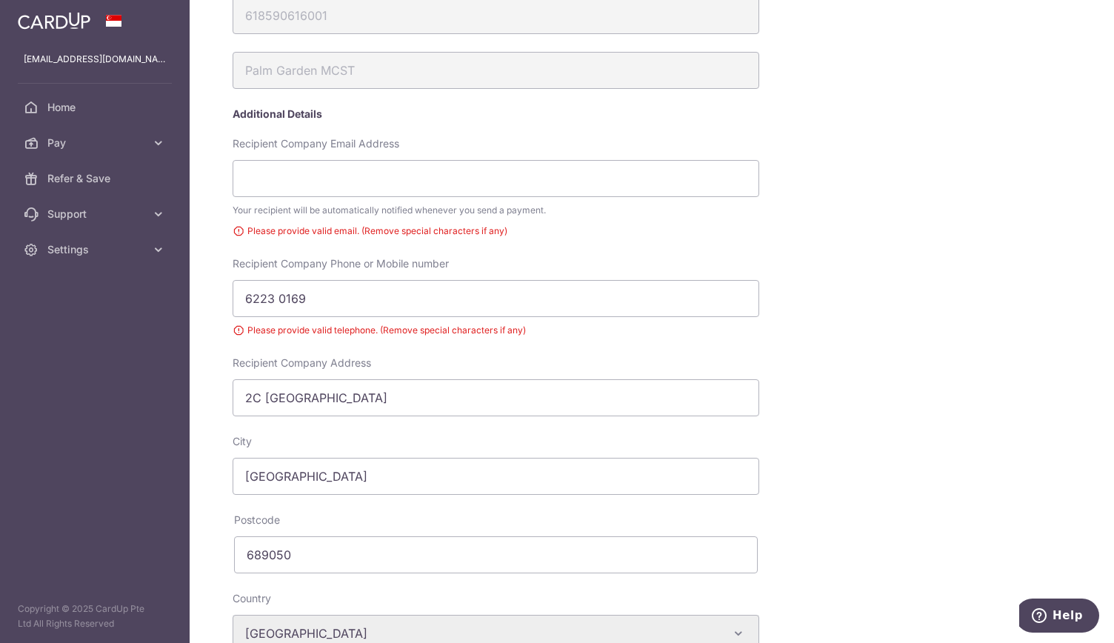
scroll to position [159, 0]
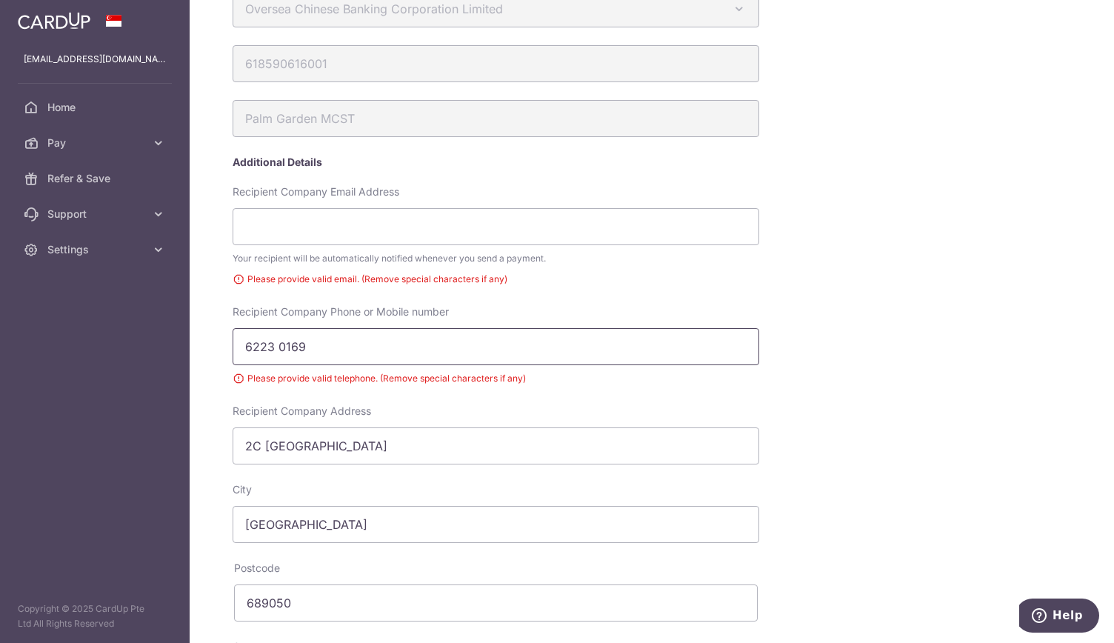
click at [277, 345] on input "6223 0169" at bounding box center [496, 346] width 527 height 37
type input "62230169"
click at [318, 230] on input "Recipient Company Email Address" at bounding box center [496, 226] width 527 height 37
drag, startPoint x: 305, startPoint y: 229, endPoint x: 183, endPoint y: 222, distance: 122.5
click at [183, 222] on main "chinweikue@outlook.com Home Pay Payments Recipients Cards Refer & Save Support …" at bounding box center [557, 321] width 1114 height 643
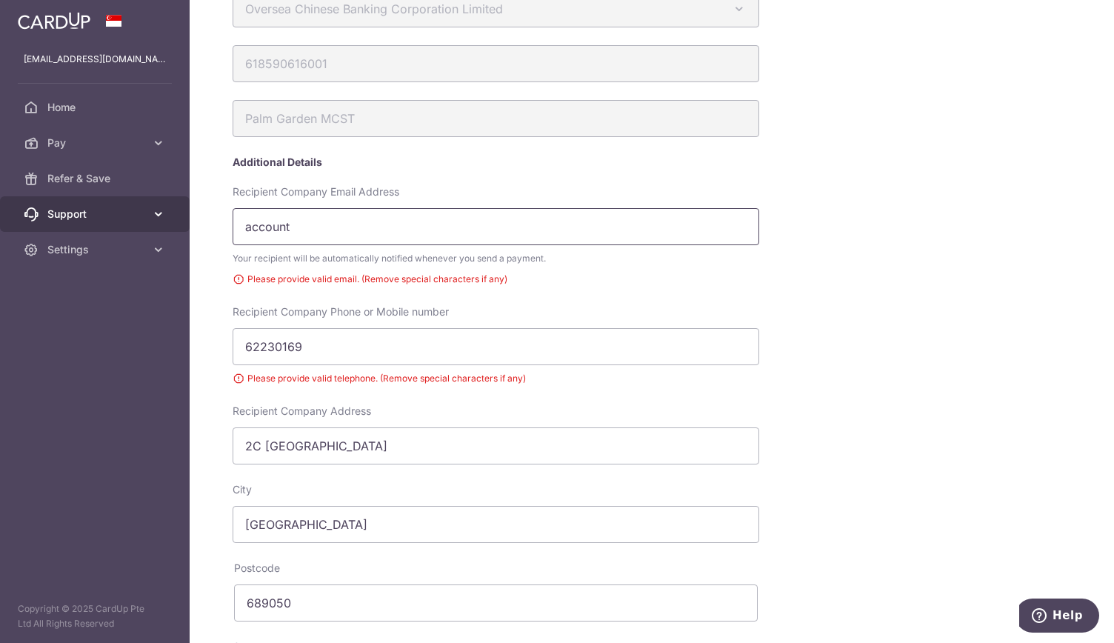
paste input "palmgdns2553@gmail.com"
type input "palmgdns2553@gmail.com"
click at [834, 305] on div "Recipient Company Phone or Mobile number 62230169 Please provide valid telephon…" at bounding box center [550, 354] width 651 height 99
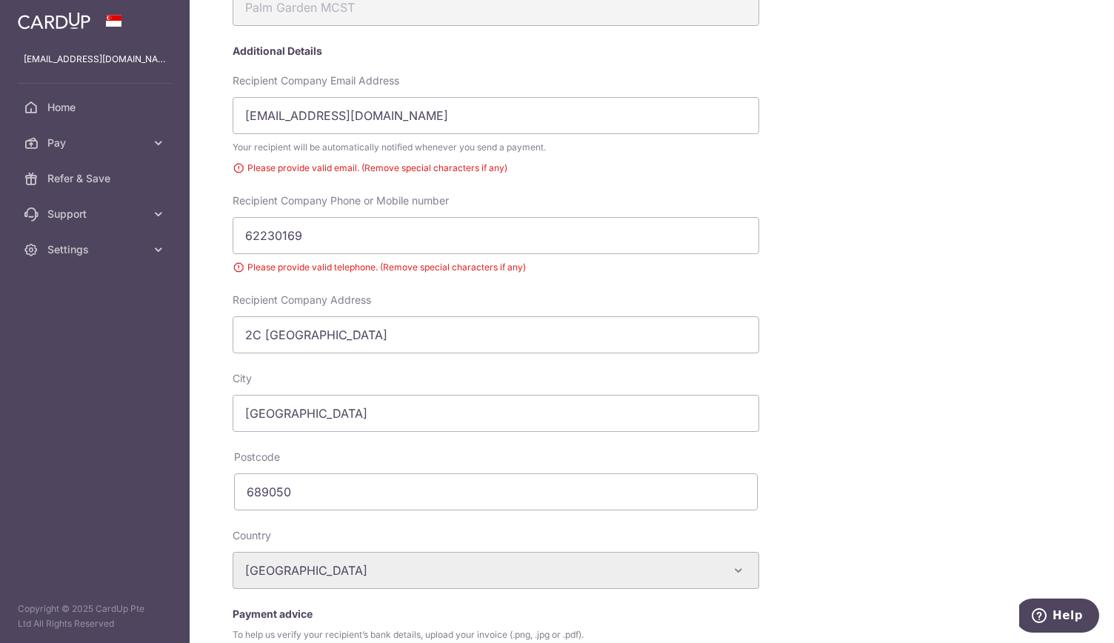
scroll to position [470, 0]
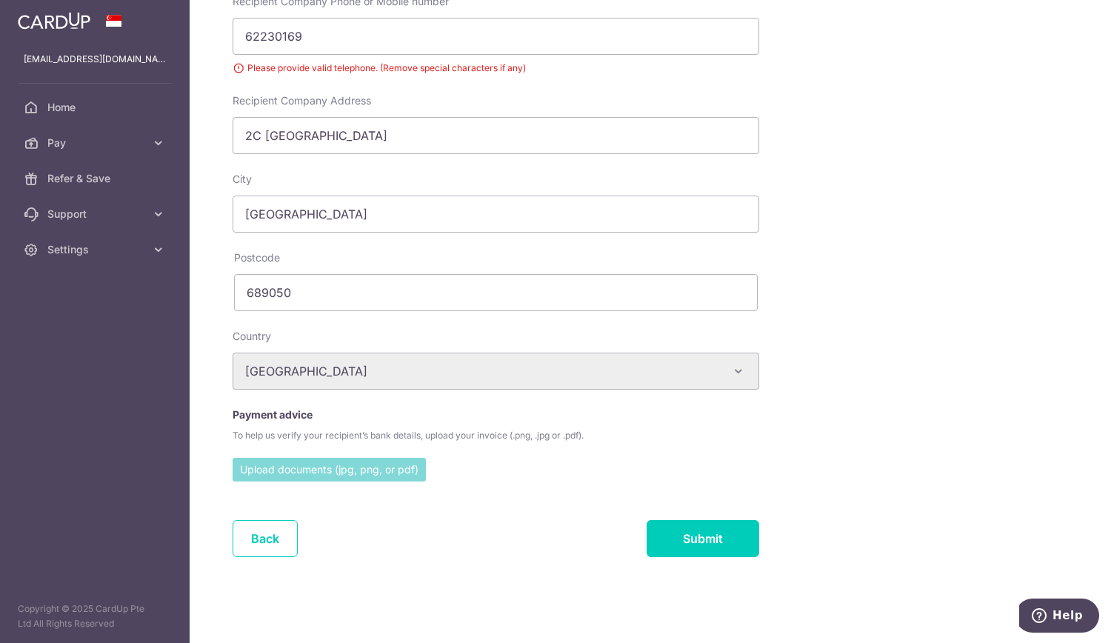
click at [378, 459] on input "file" at bounding box center [329, 469] width 193 height 22
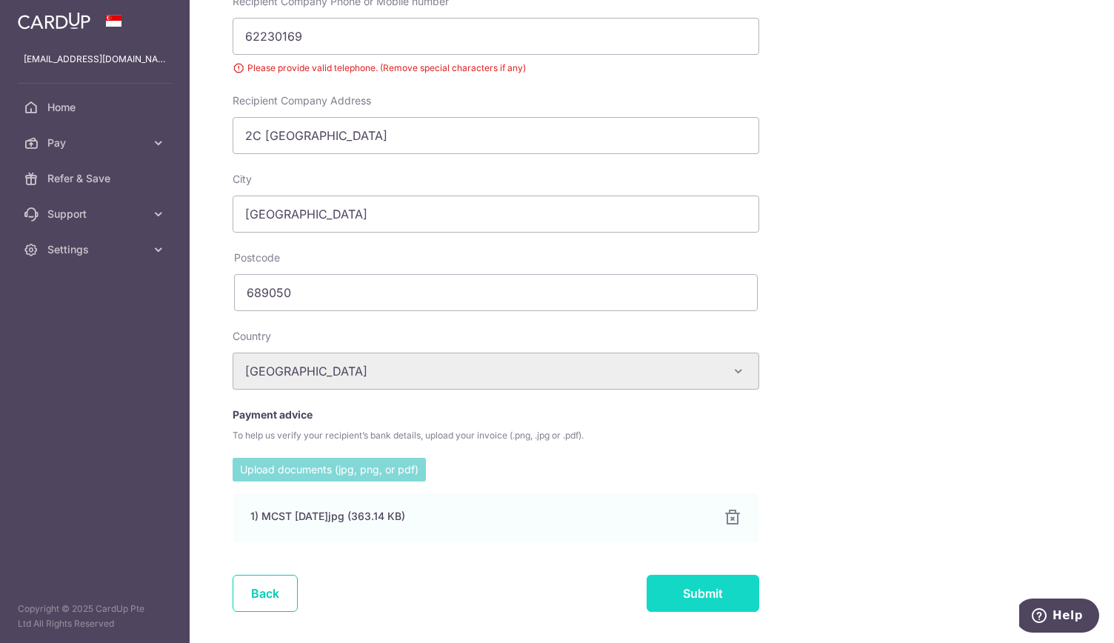
click at [700, 588] on input "Submit" at bounding box center [703, 593] width 113 height 37
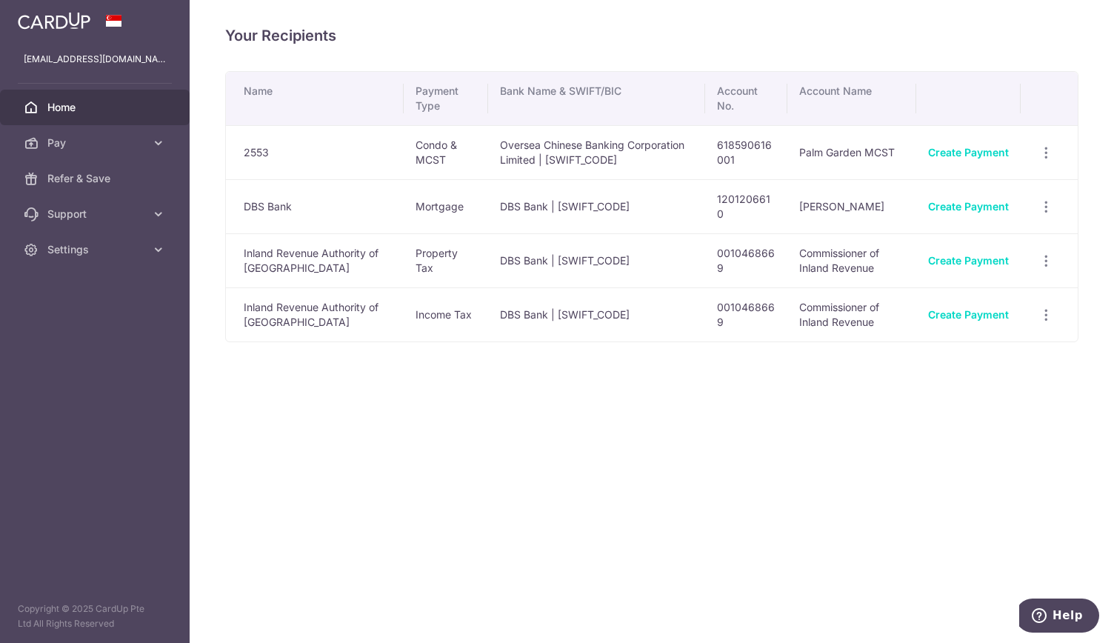
click at [75, 100] on span "Home" at bounding box center [96, 107] width 98 height 15
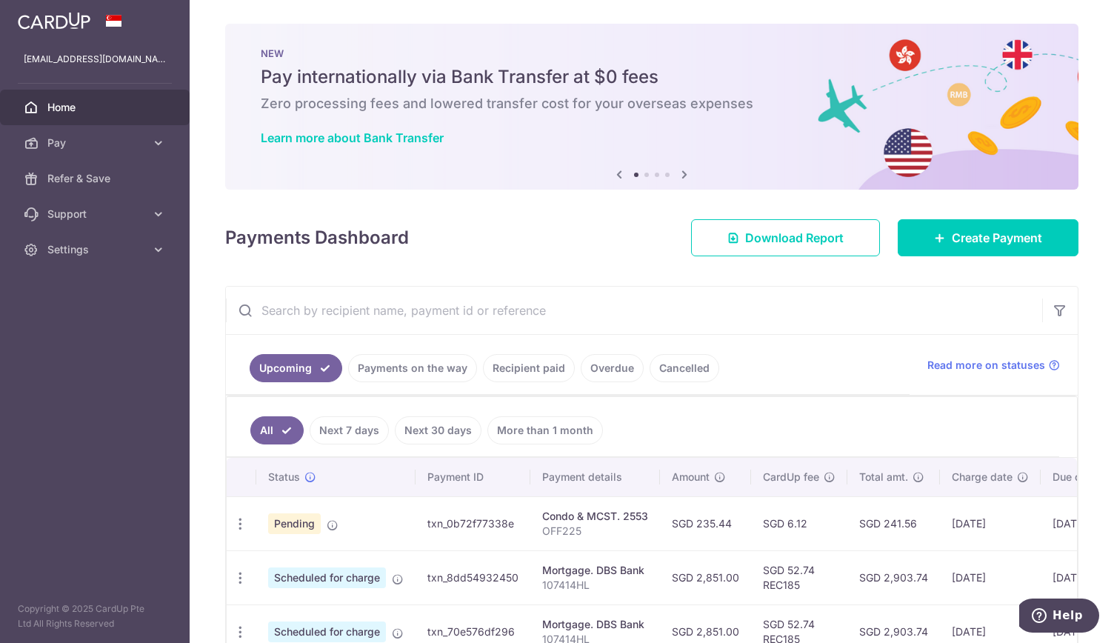
scroll to position [90, 0]
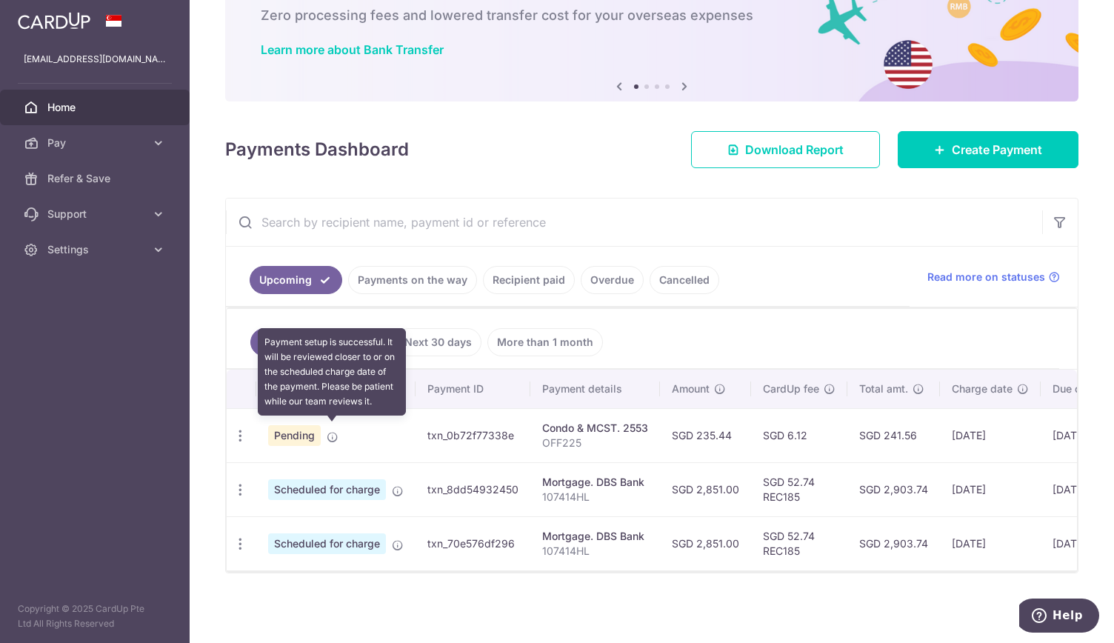
click at [333, 431] on icon at bounding box center [333, 437] width 12 height 12
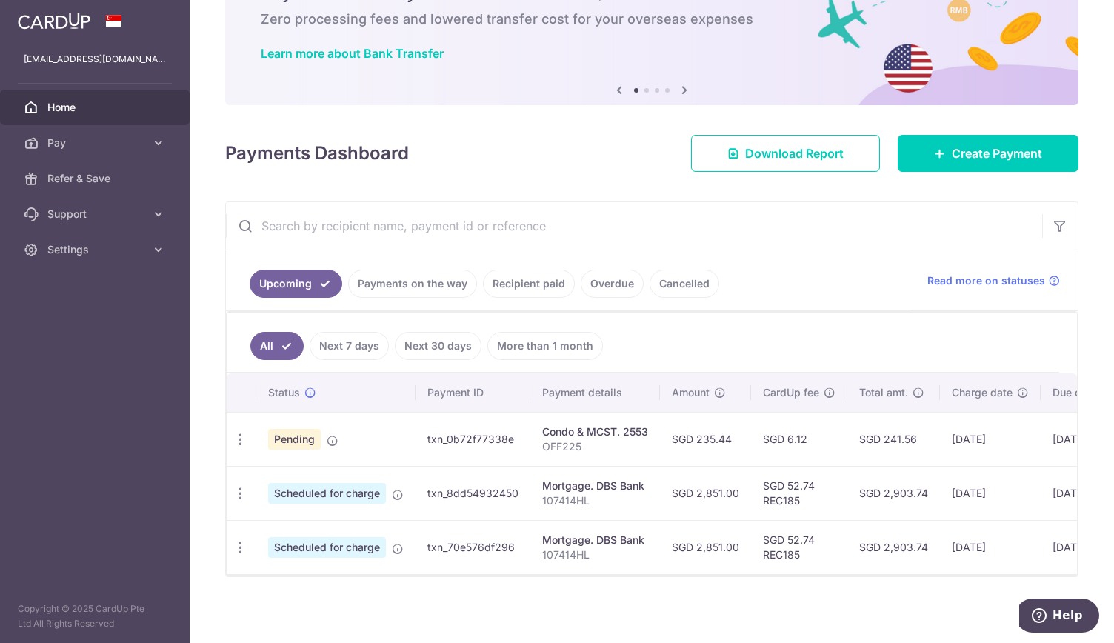
scroll to position [0, 160]
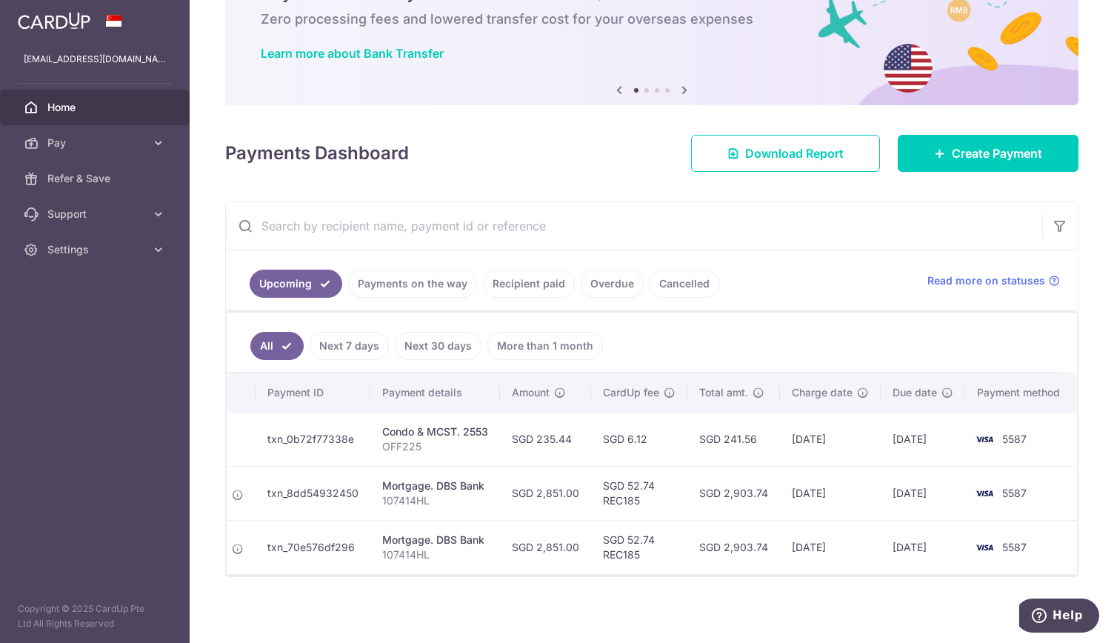
click at [803, 488] on td "[DATE]" at bounding box center [830, 493] width 101 height 54
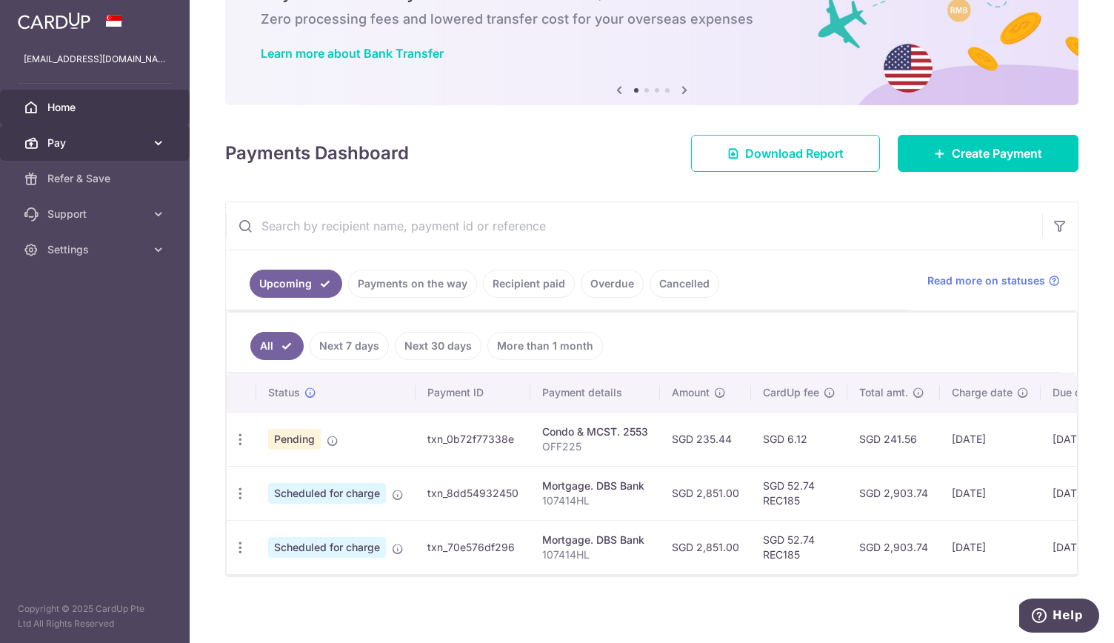
click at [158, 136] on icon at bounding box center [158, 143] width 15 height 15
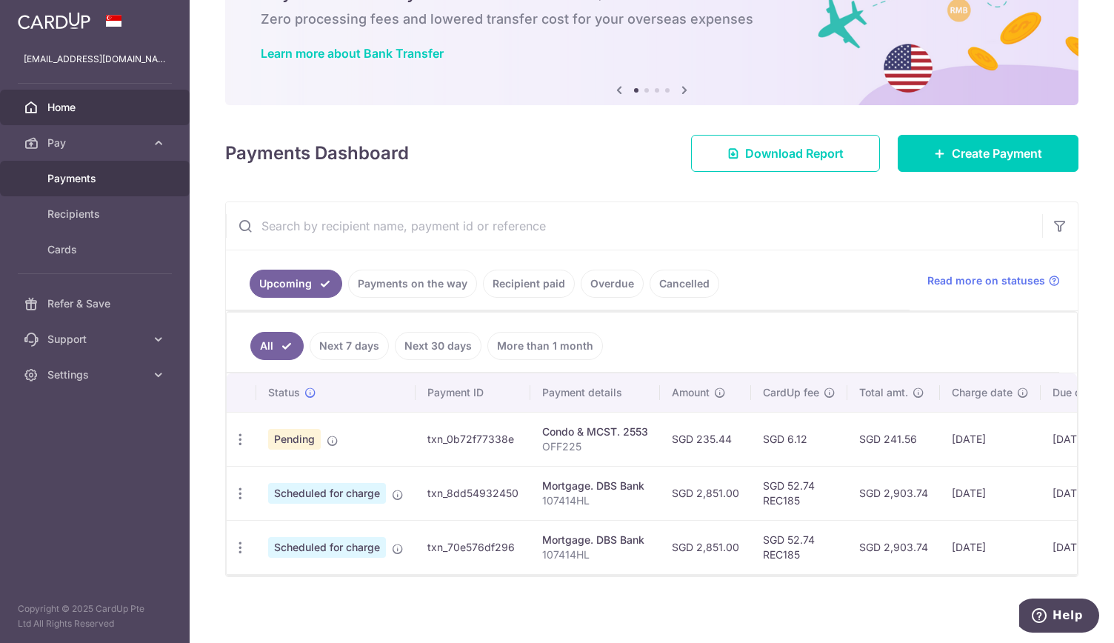
click at [85, 180] on span "Payments" at bounding box center [96, 178] width 98 height 15
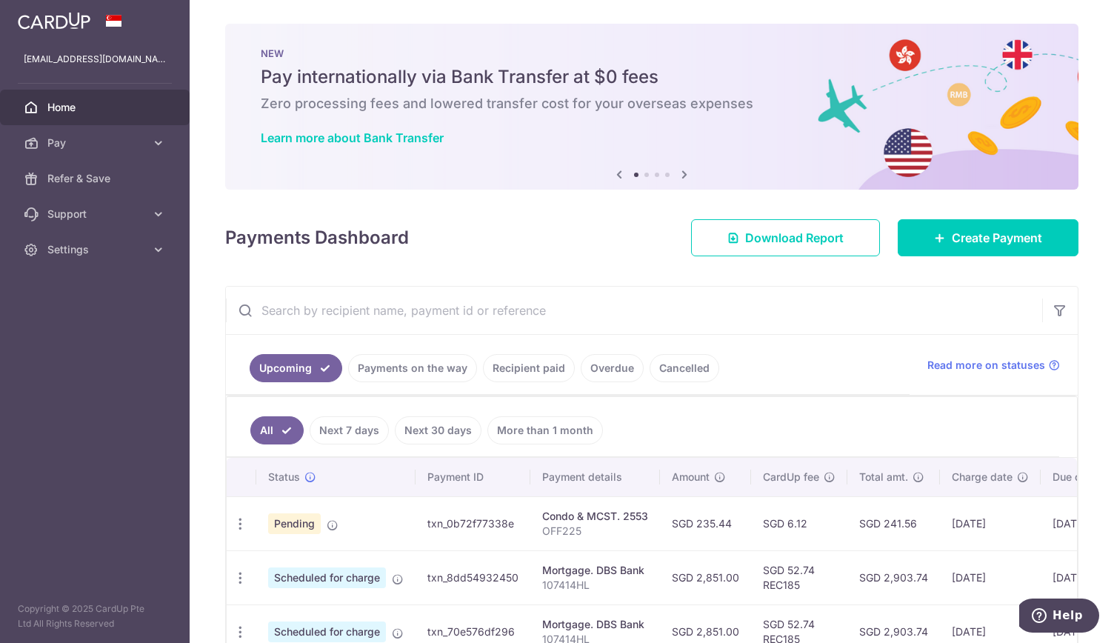
scroll to position [90, 0]
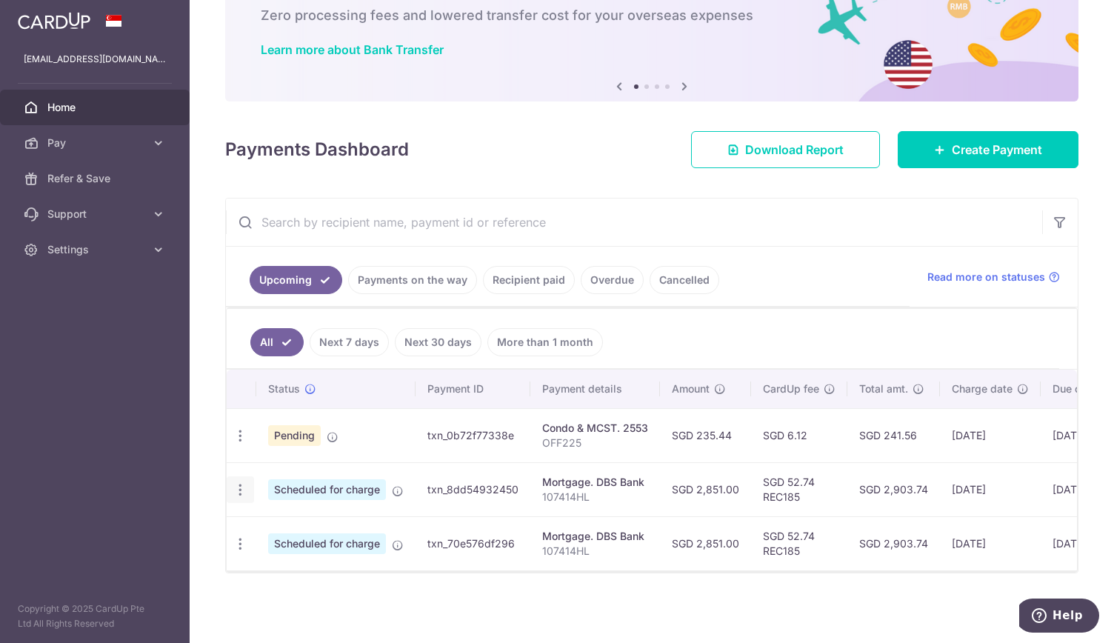
click at [242, 485] on icon "button" at bounding box center [241, 490] width 16 height 16
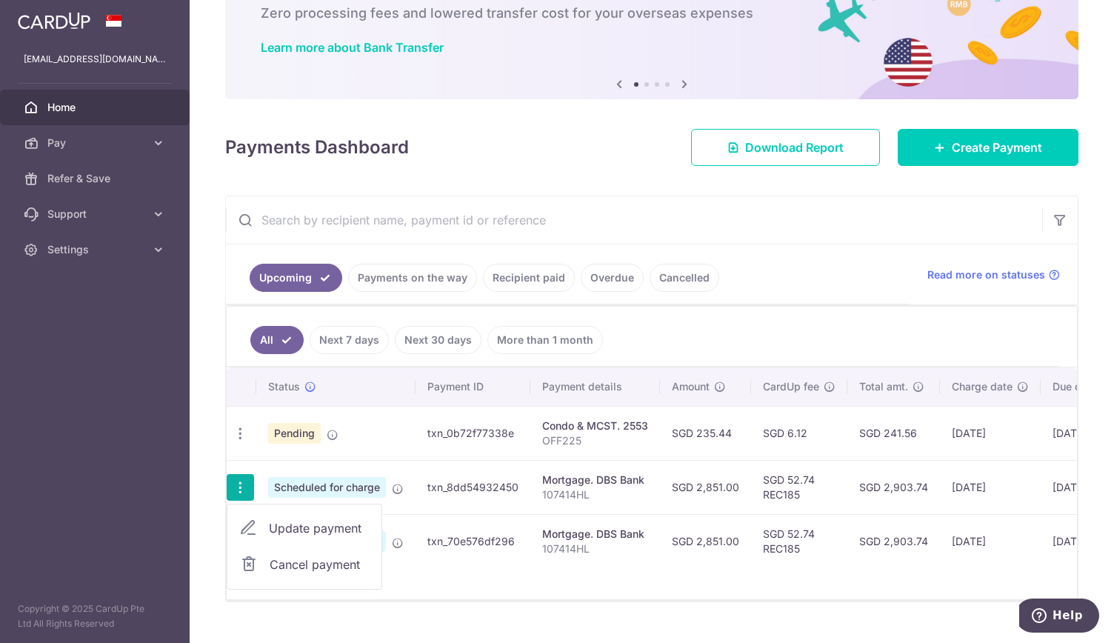
click at [290, 519] on span "Update payment" at bounding box center [319, 528] width 101 height 18
radio input "true"
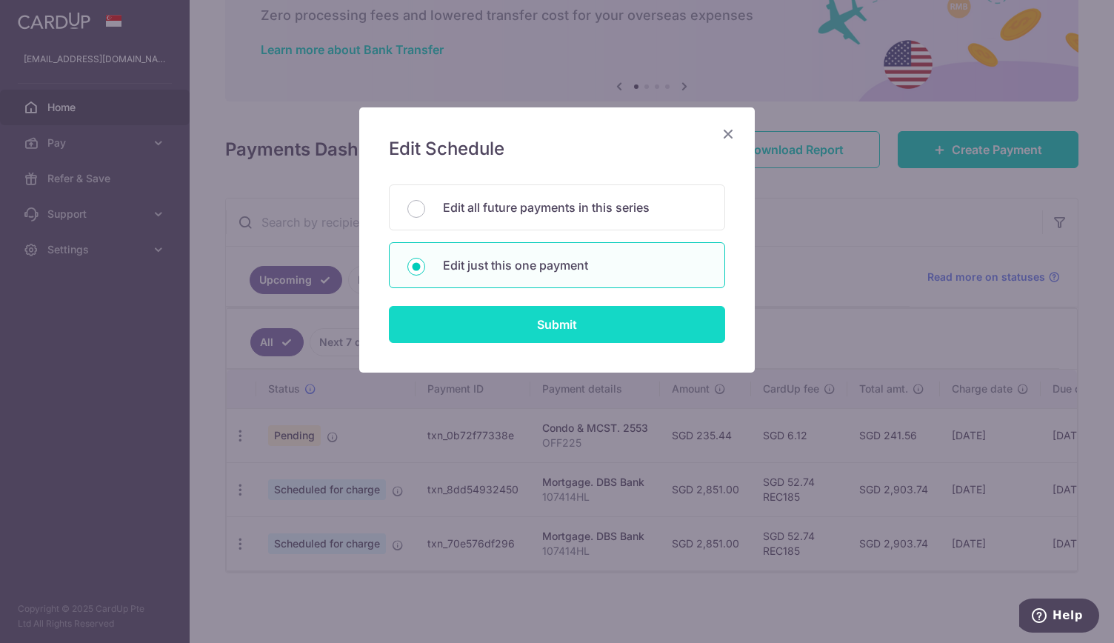
click at [579, 318] on input "Submit" at bounding box center [557, 324] width 336 height 37
radio input "true"
type input "2,851.00"
type input "[DATE]"
type input "107414HL"
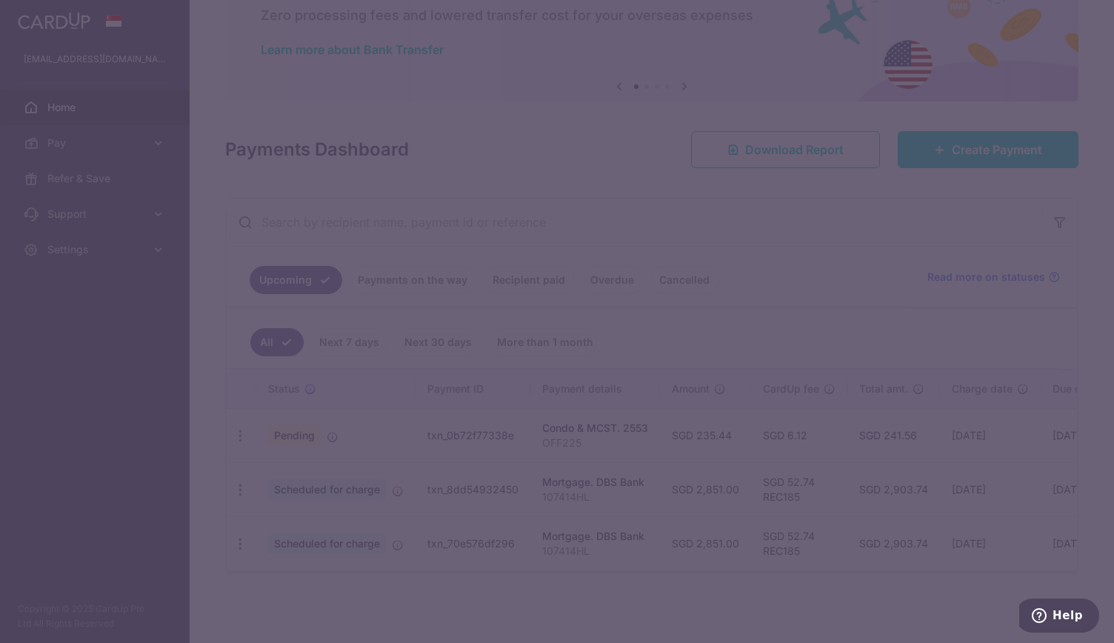
type input "REC185"
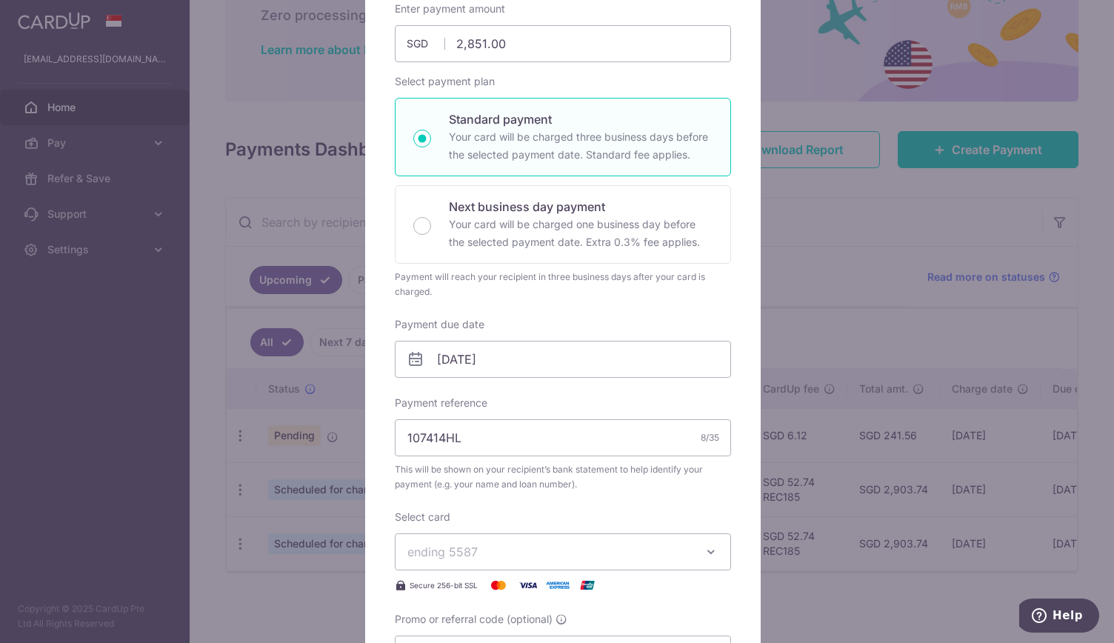
scroll to position [225, 0]
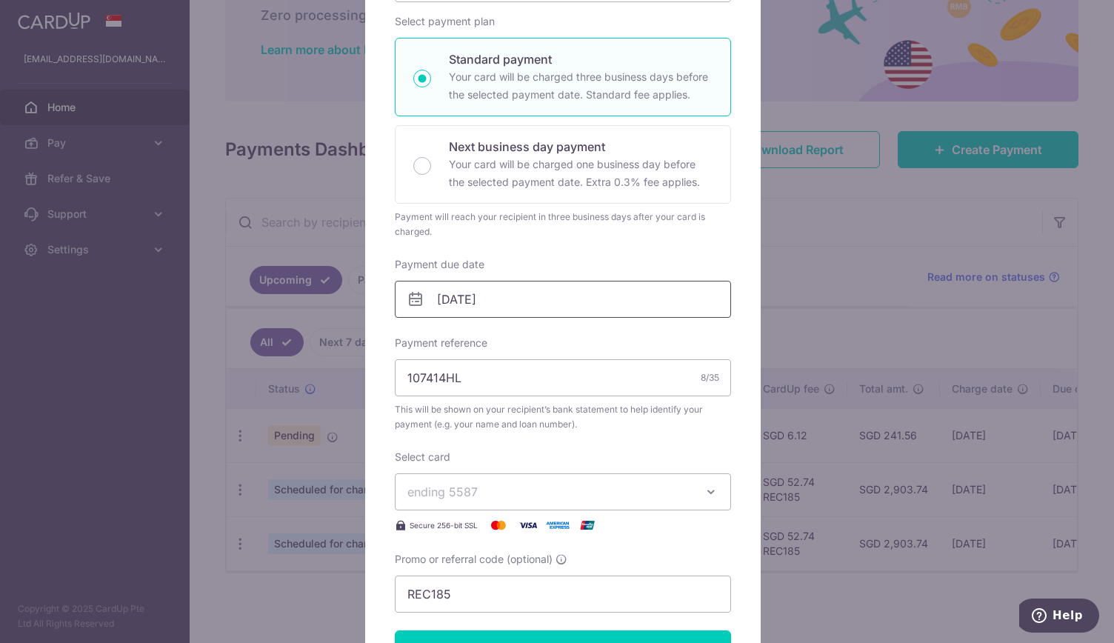
click at [569, 300] on input "[DATE]" at bounding box center [563, 299] width 336 height 37
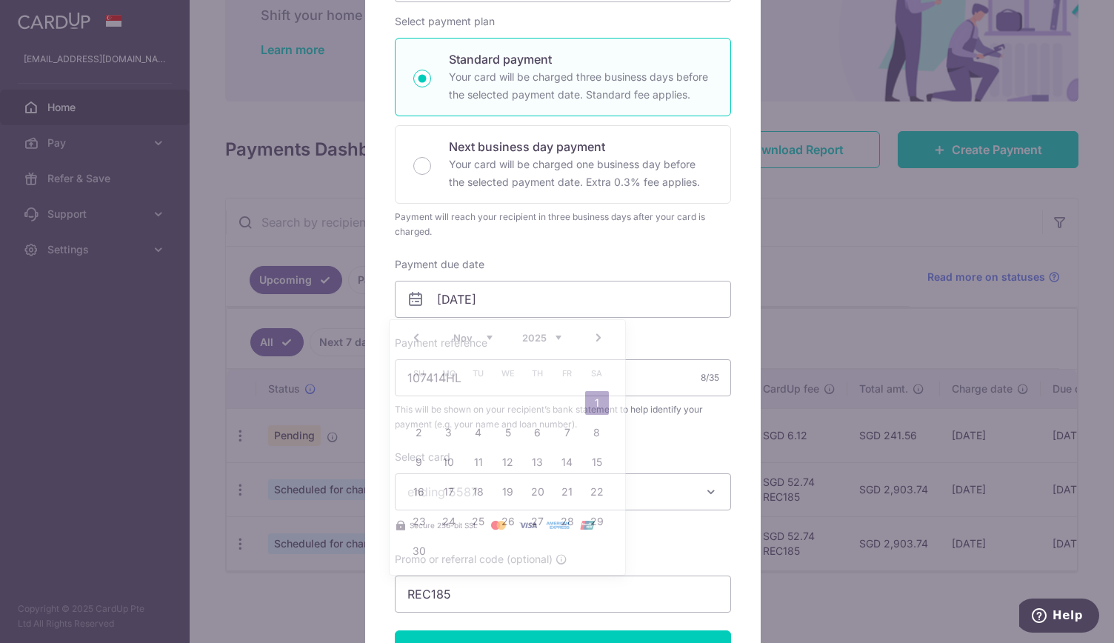
click at [689, 453] on div "Select card ending 5587 **** 5587 Secure 256-bit SSL" at bounding box center [563, 492] width 336 height 84
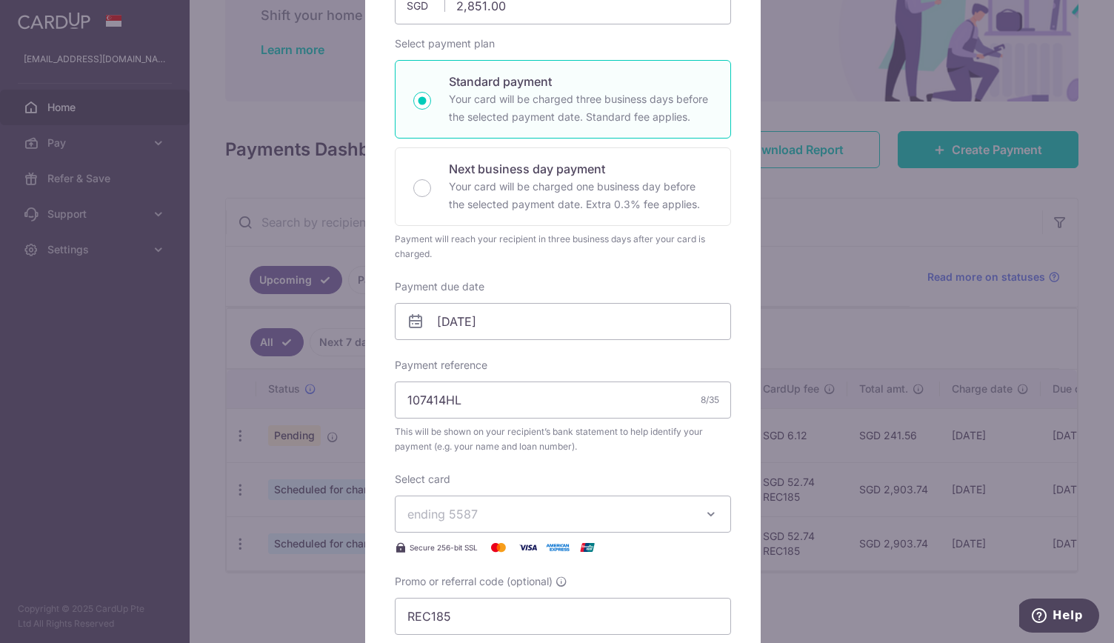
scroll to position [202, 0]
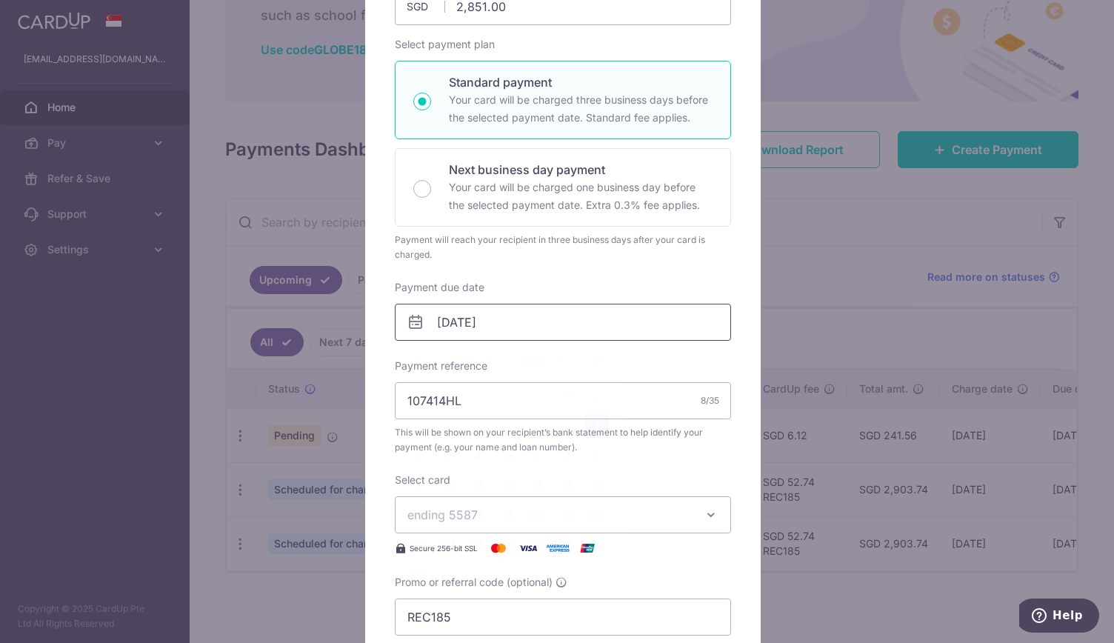
click at [519, 323] on input "[DATE]" at bounding box center [563, 322] width 336 height 37
click at [679, 355] on div "Enter payment amount 2,851.00 2851.00 SGD To change the payment amount, please …" at bounding box center [563, 299] width 336 height 671
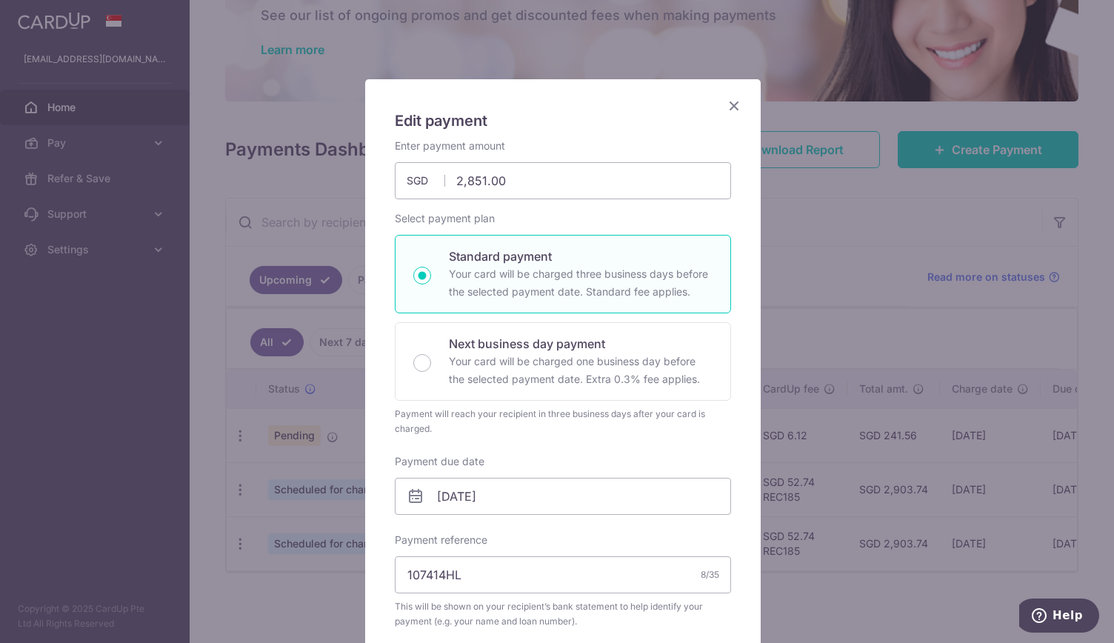
scroll to position [0, 0]
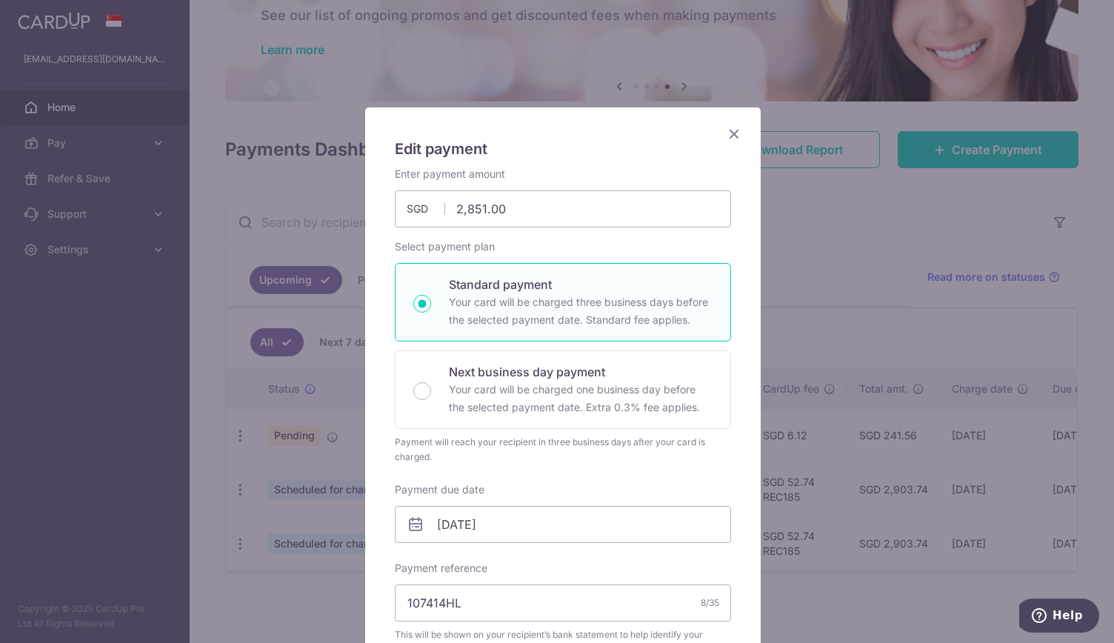
click at [728, 136] on icon "Close" at bounding box center [734, 133] width 18 height 19
